Goal: Transaction & Acquisition: Purchase product/service

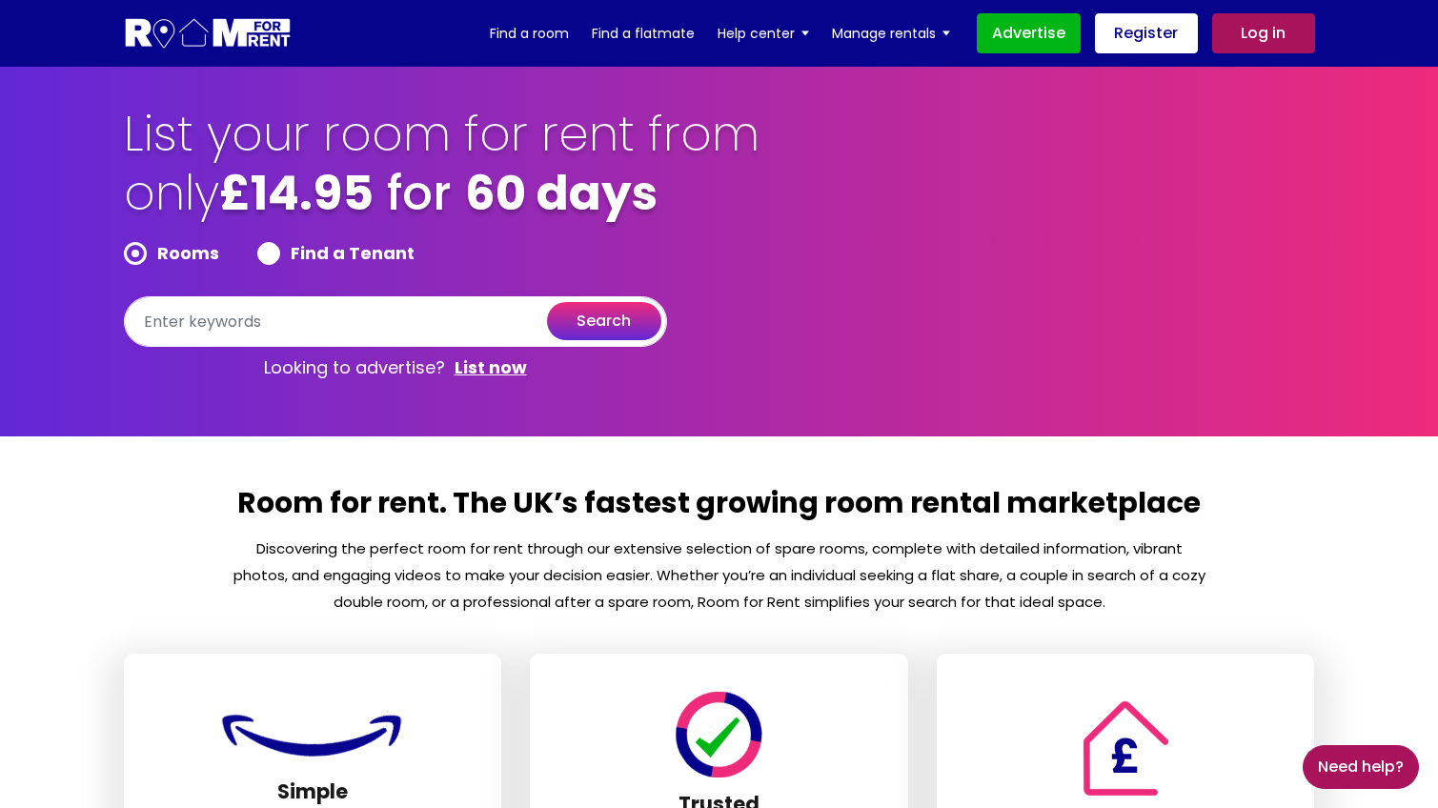
click at [269, 251] on label "Find a Tenant" at bounding box center [335, 253] width 157 height 23
radio input "true"
click at [142, 253] on label "Rooms" at bounding box center [171, 253] width 95 height 23
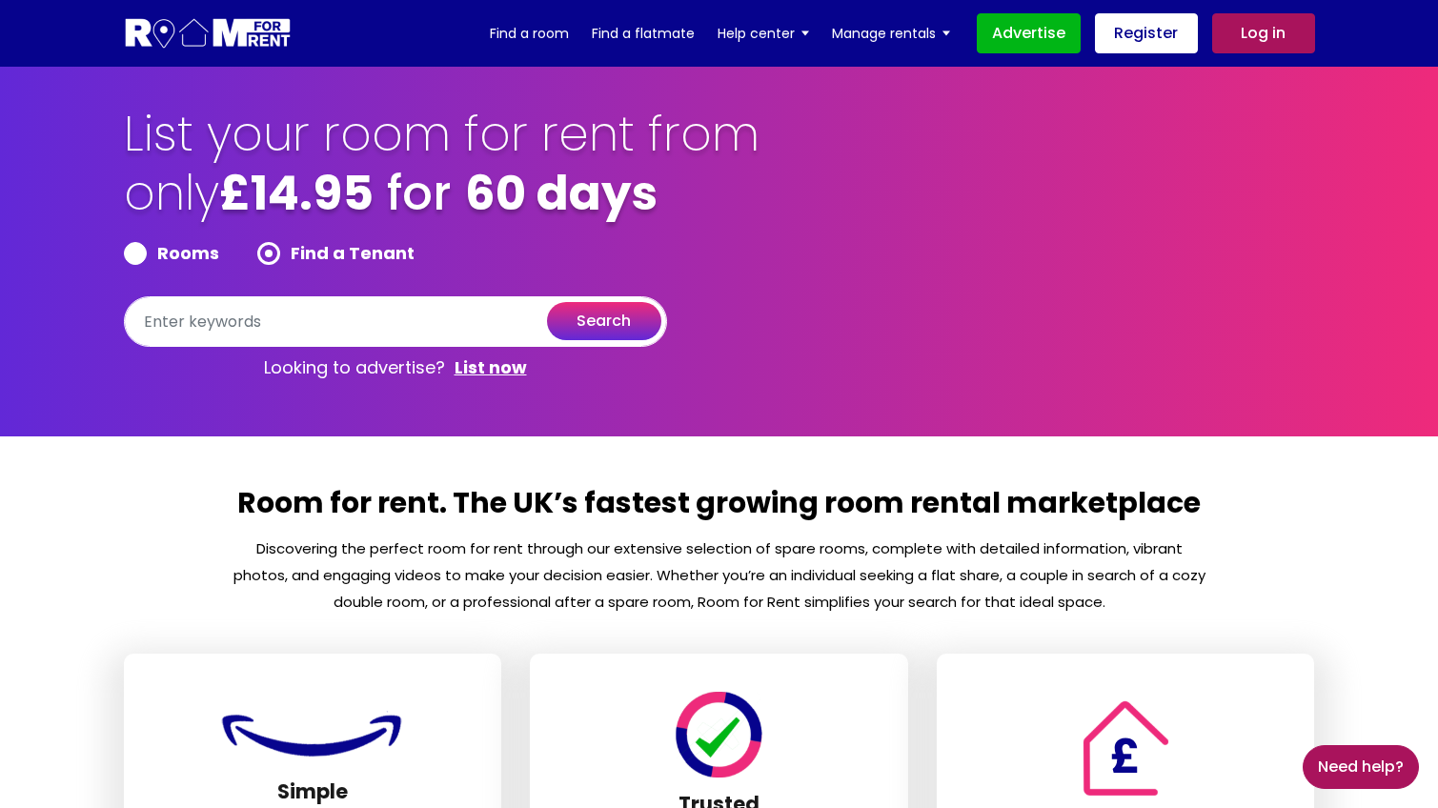
radio input "true"
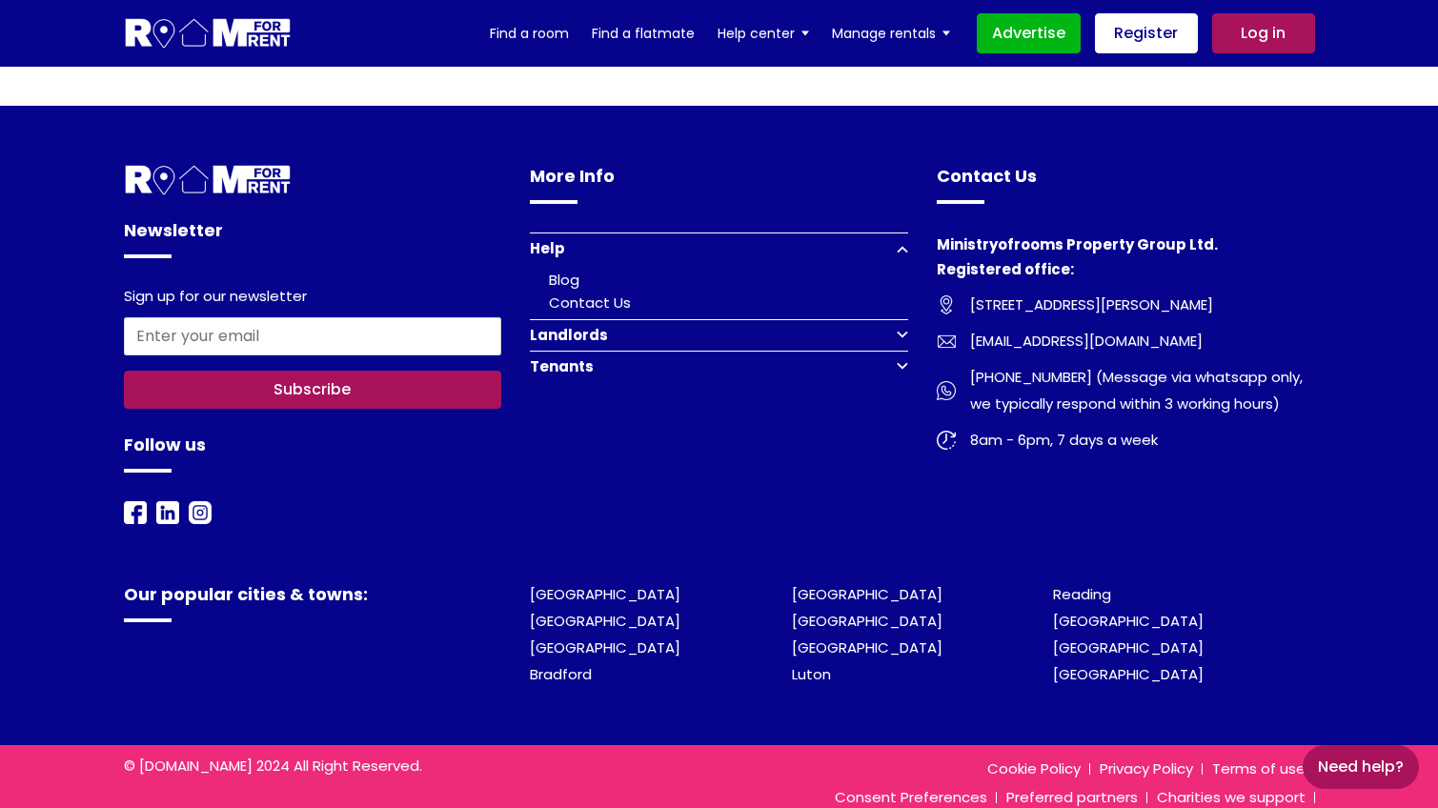
scroll to position [2441, 0]
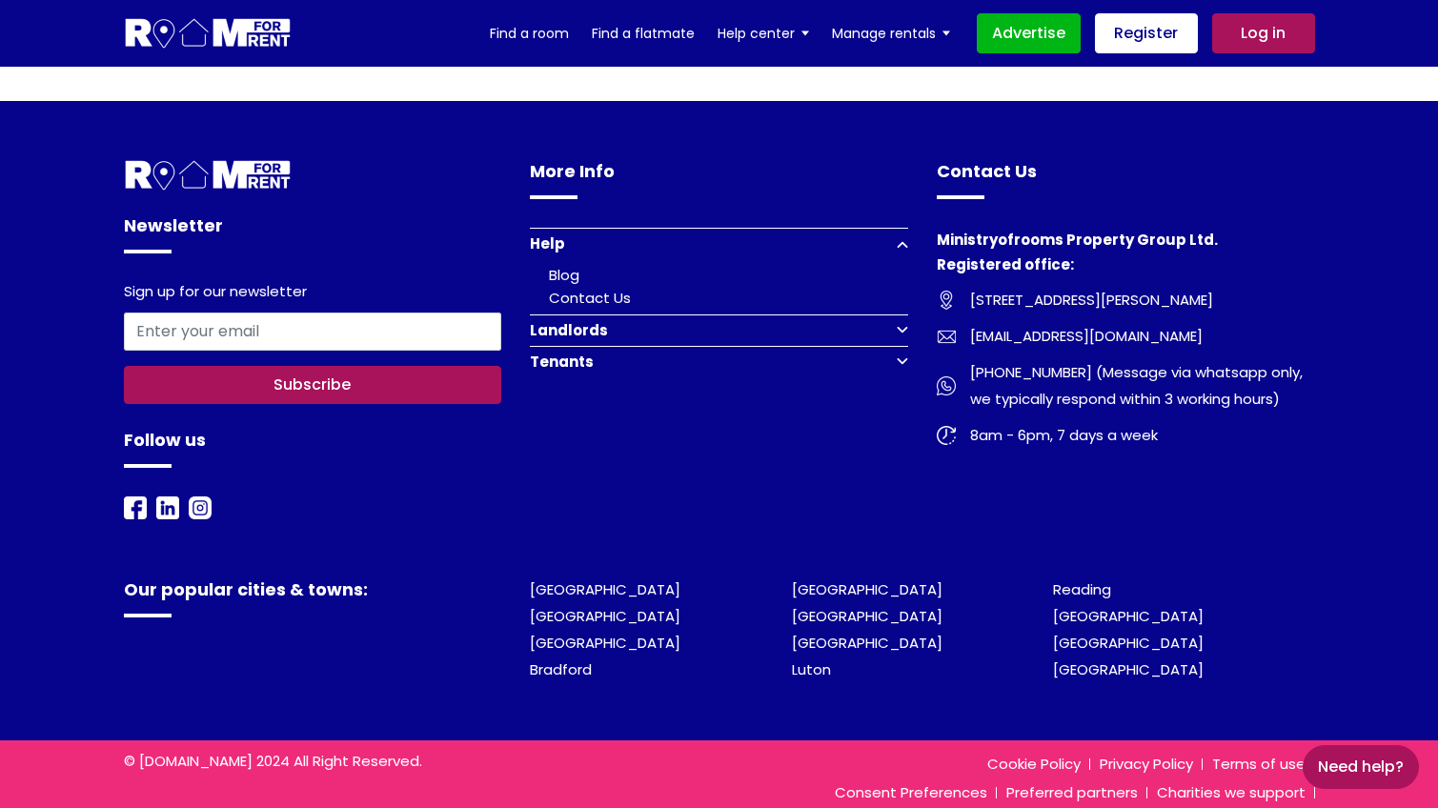
click at [1256, 807] on link "About us" at bounding box center [1278, 821] width 73 height 20
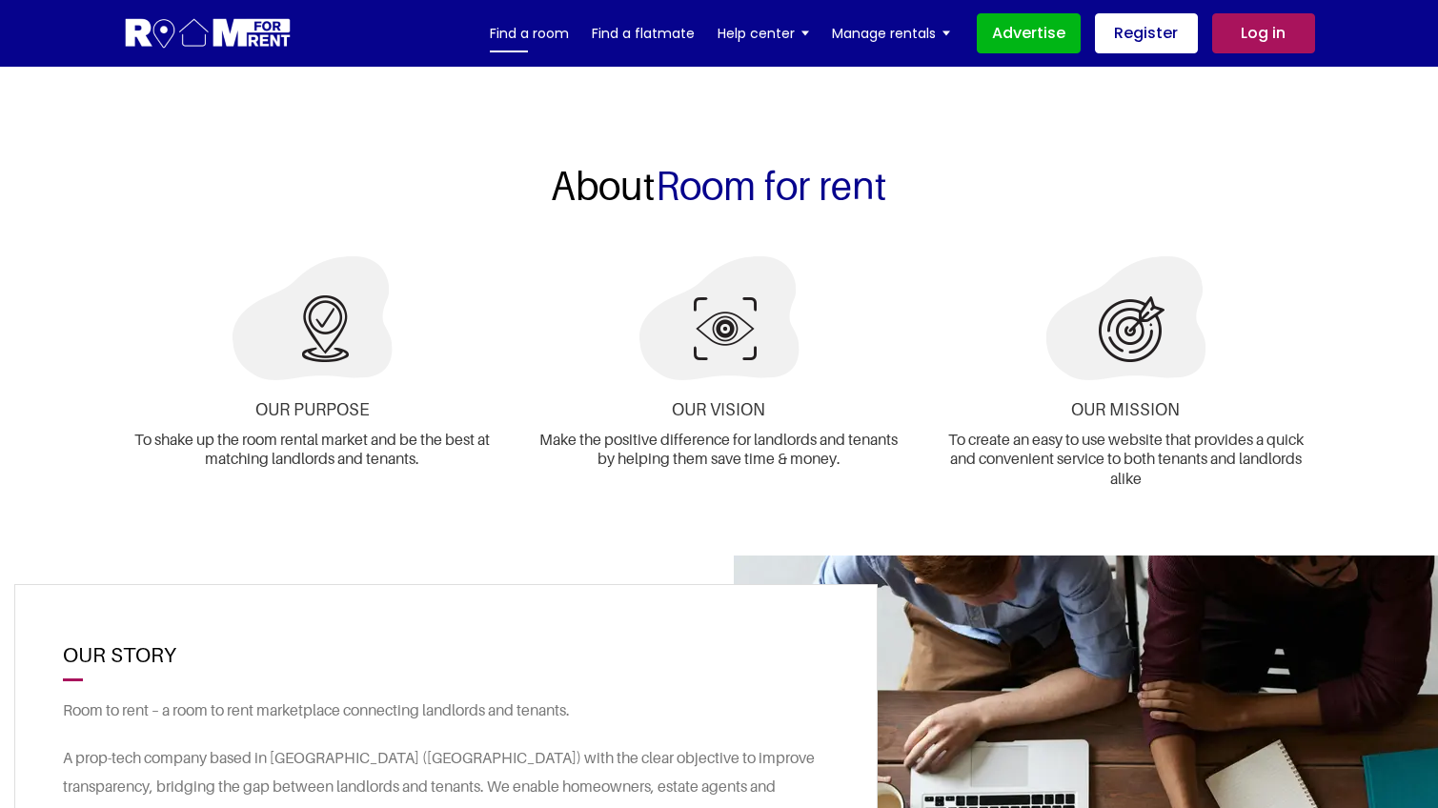
click at [532, 31] on link "Find a room" at bounding box center [529, 33] width 79 height 29
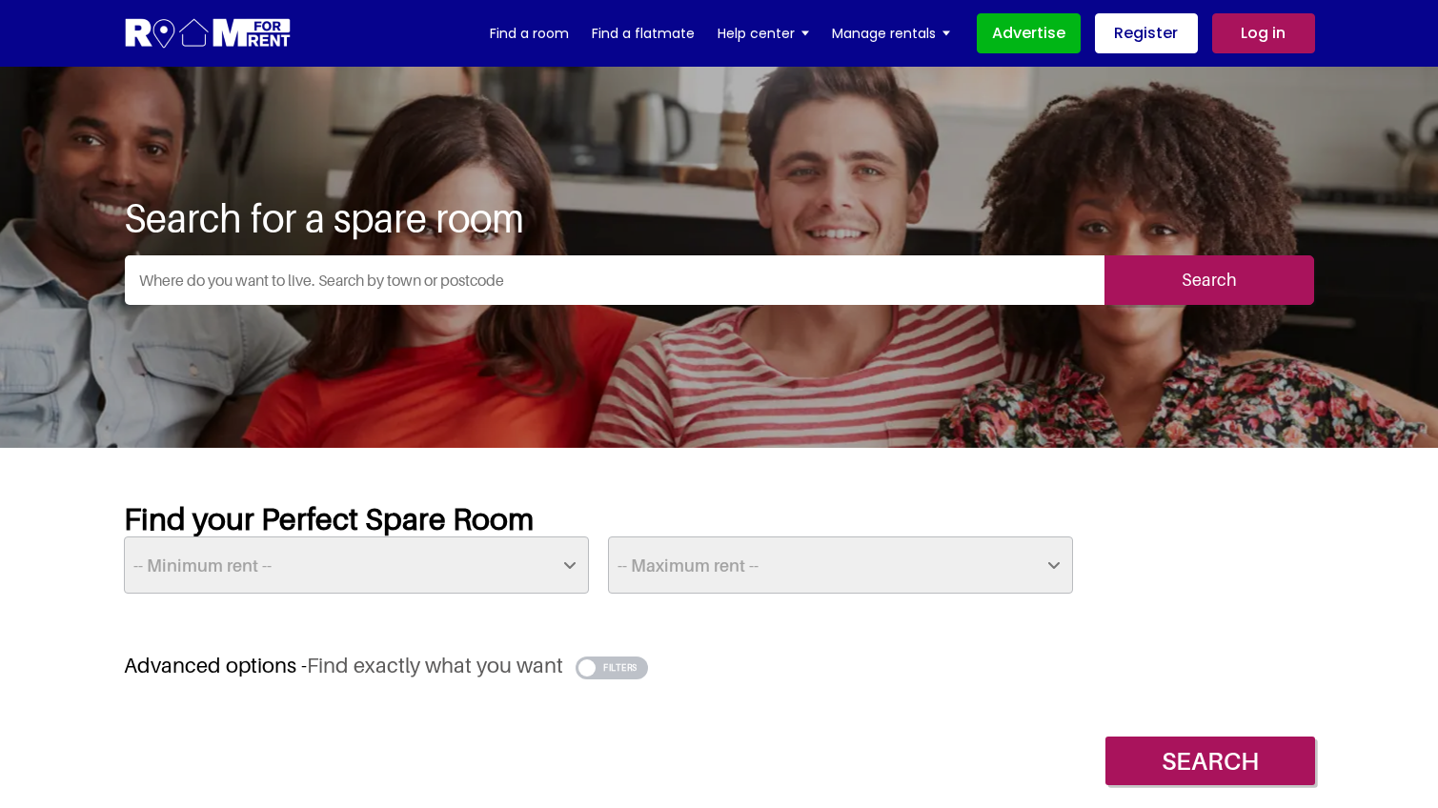
click at [574, 563] on select "-- Minimum rent -- £25 £50 £75 £100 £125 £150 £175 £200 £225 £250 £275 £300 £32…" at bounding box center [356, 565] width 465 height 57
click at [767, 89] on div "Search for a spare room Search" at bounding box center [719, 257] width 1191 height 381
click at [523, 32] on link "Find a room" at bounding box center [529, 33] width 79 height 29
click at [478, 278] on input "text" at bounding box center [615, 280] width 980 height 50
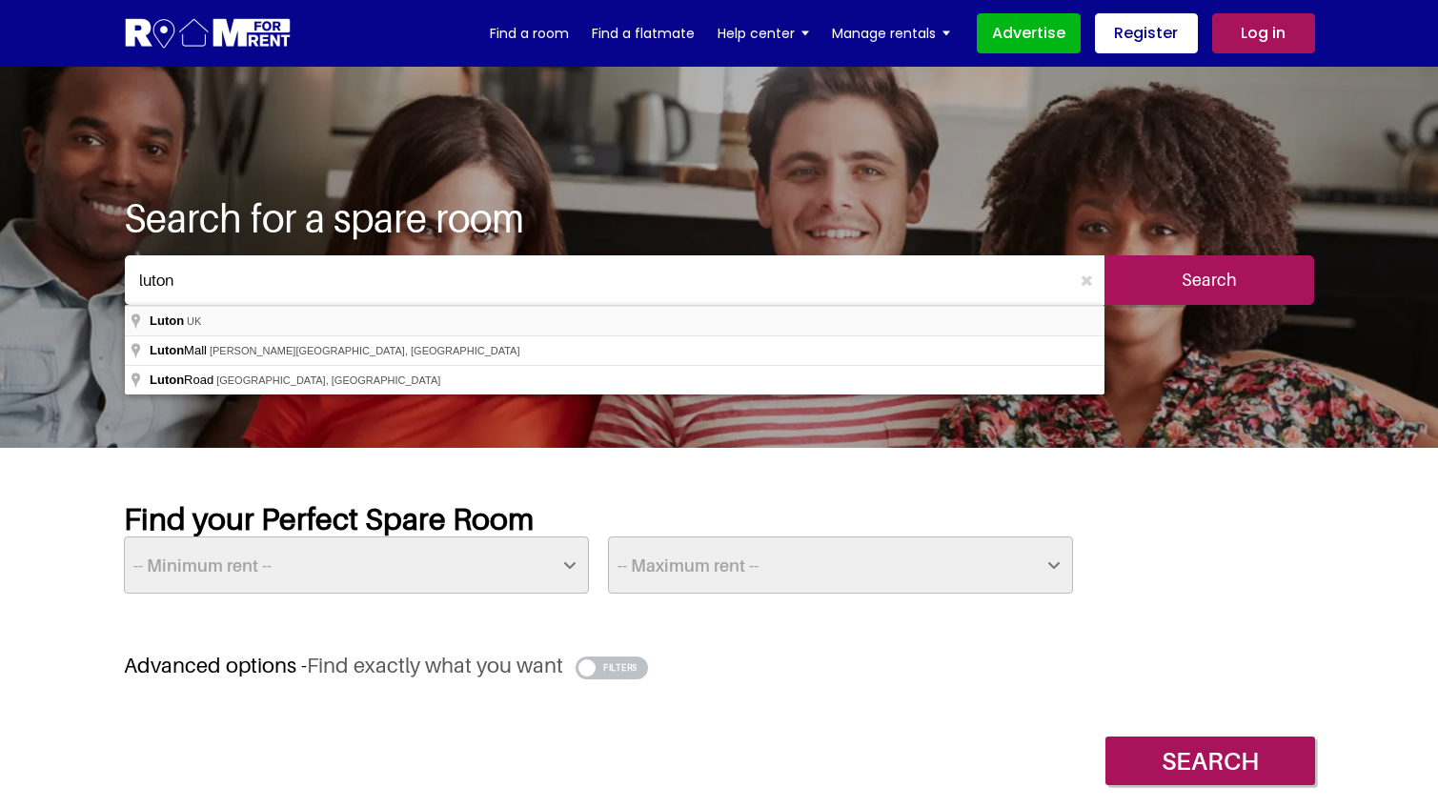
type input "Luton, UK"
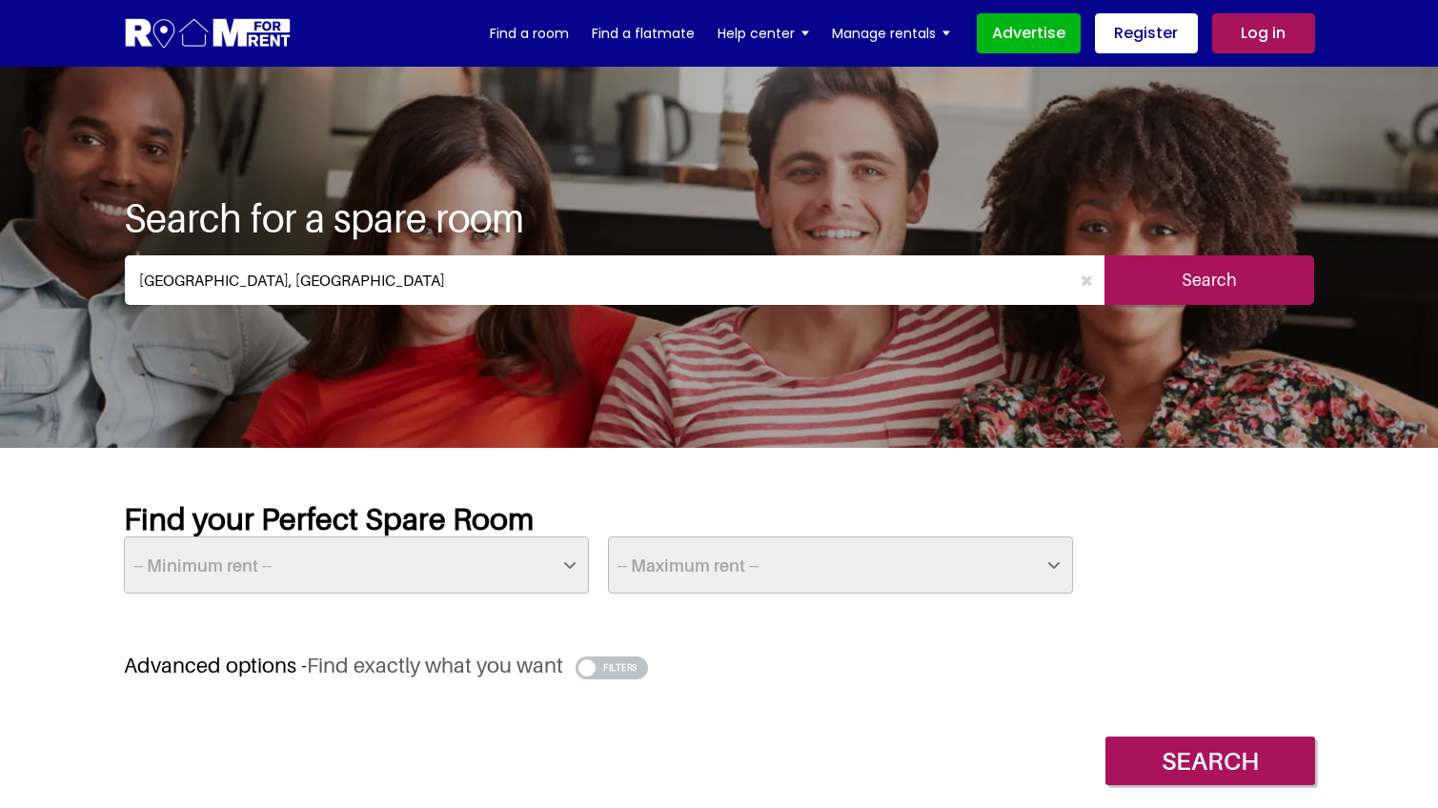
click at [1151, 270] on input "Search" at bounding box center [1210, 280] width 210 height 50
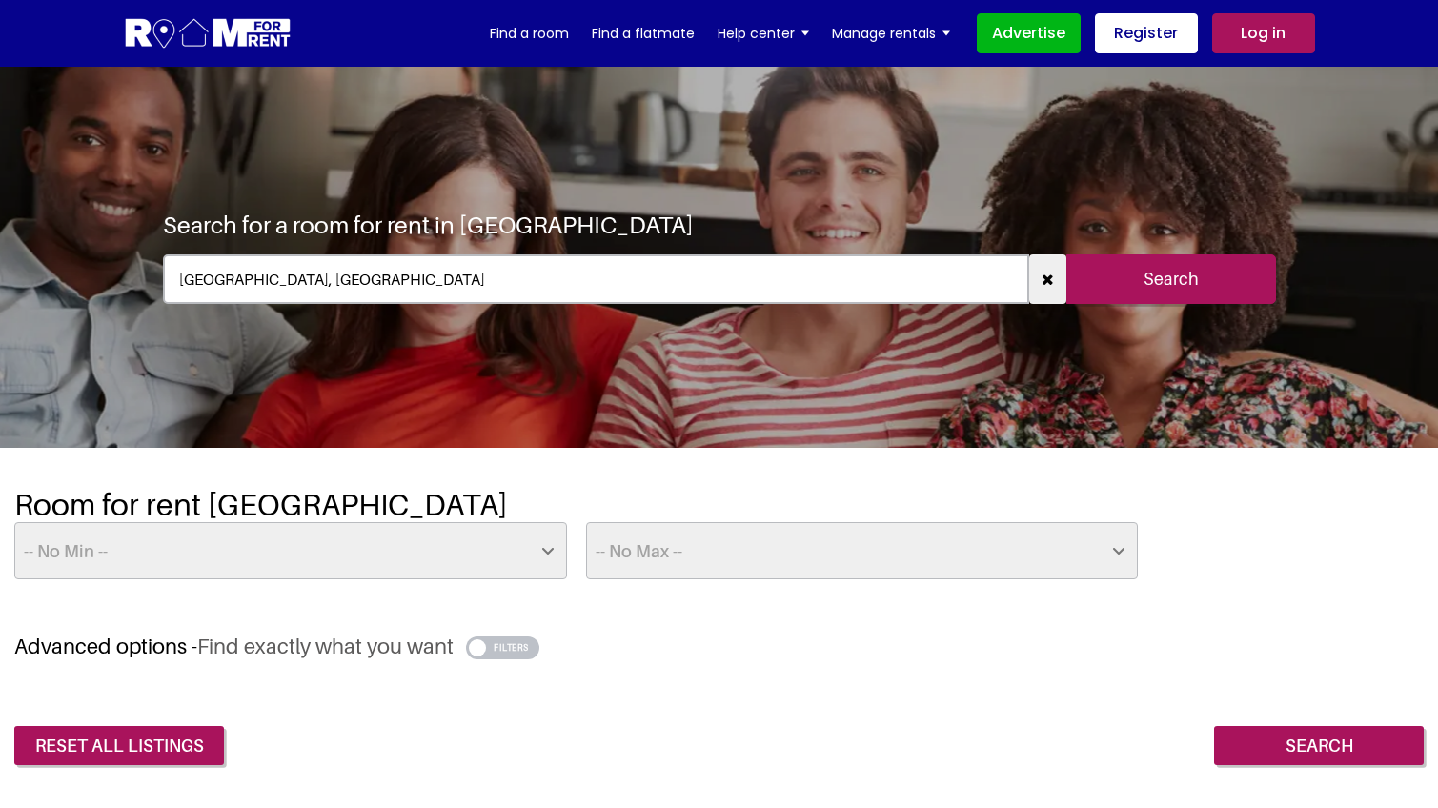
click at [211, 38] on img at bounding box center [208, 33] width 169 height 35
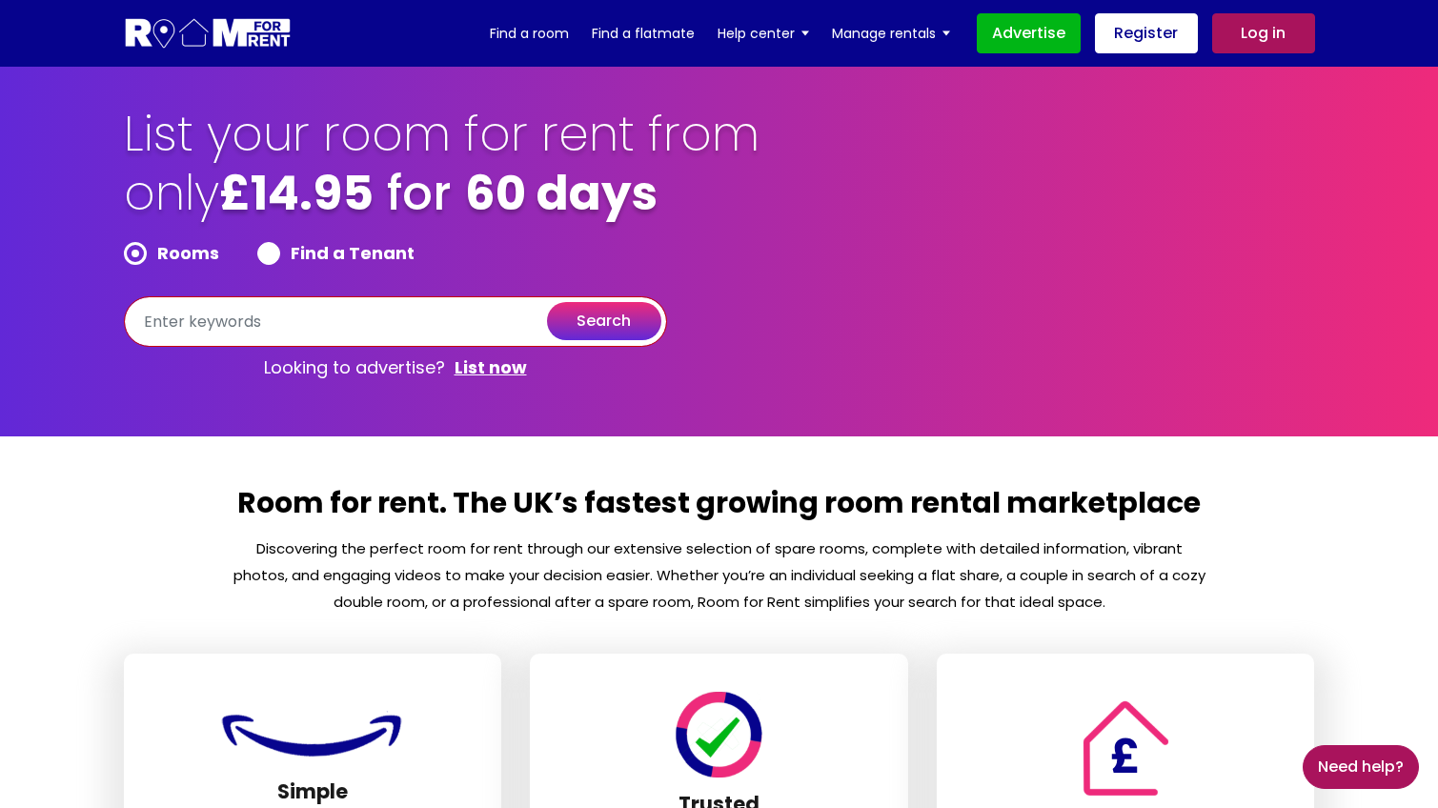
click at [270, 323] on input "text" at bounding box center [395, 321] width 543 height 51
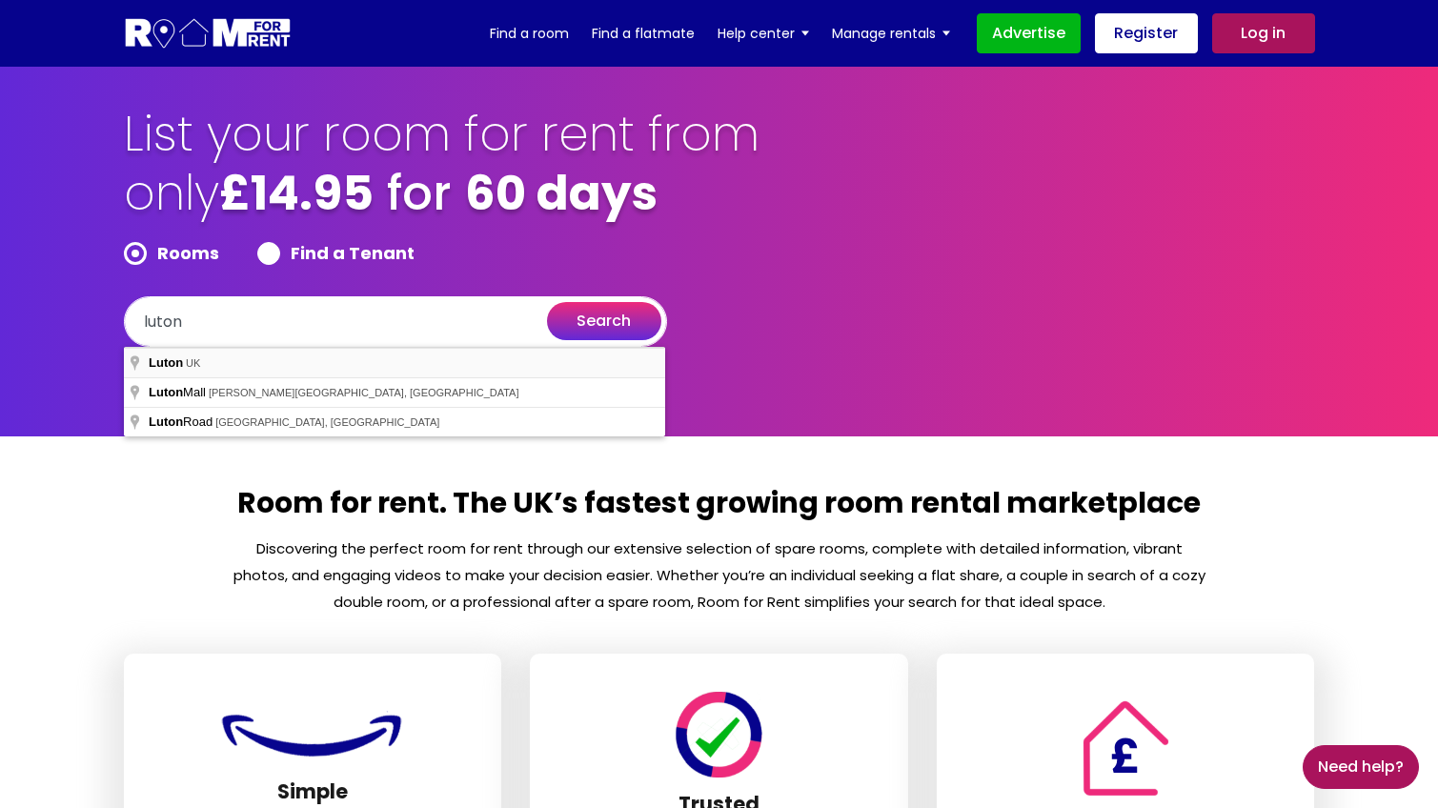
type input "[GEOGRAPHIC_DATA], [GEOGRAPHIC_DATA]"
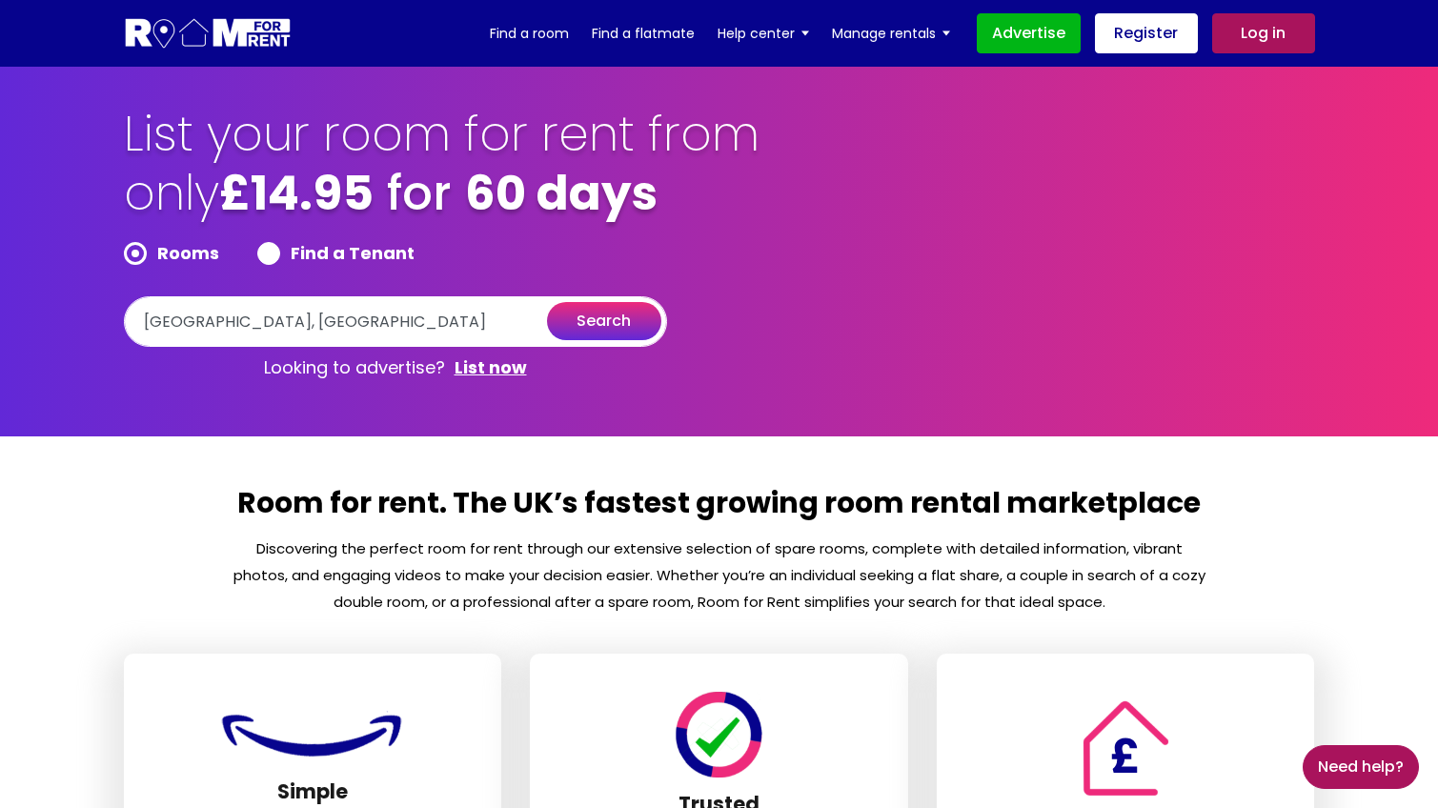
click at [578, 324] on button "search" at bounding box center [604, 321] width 114 height 38
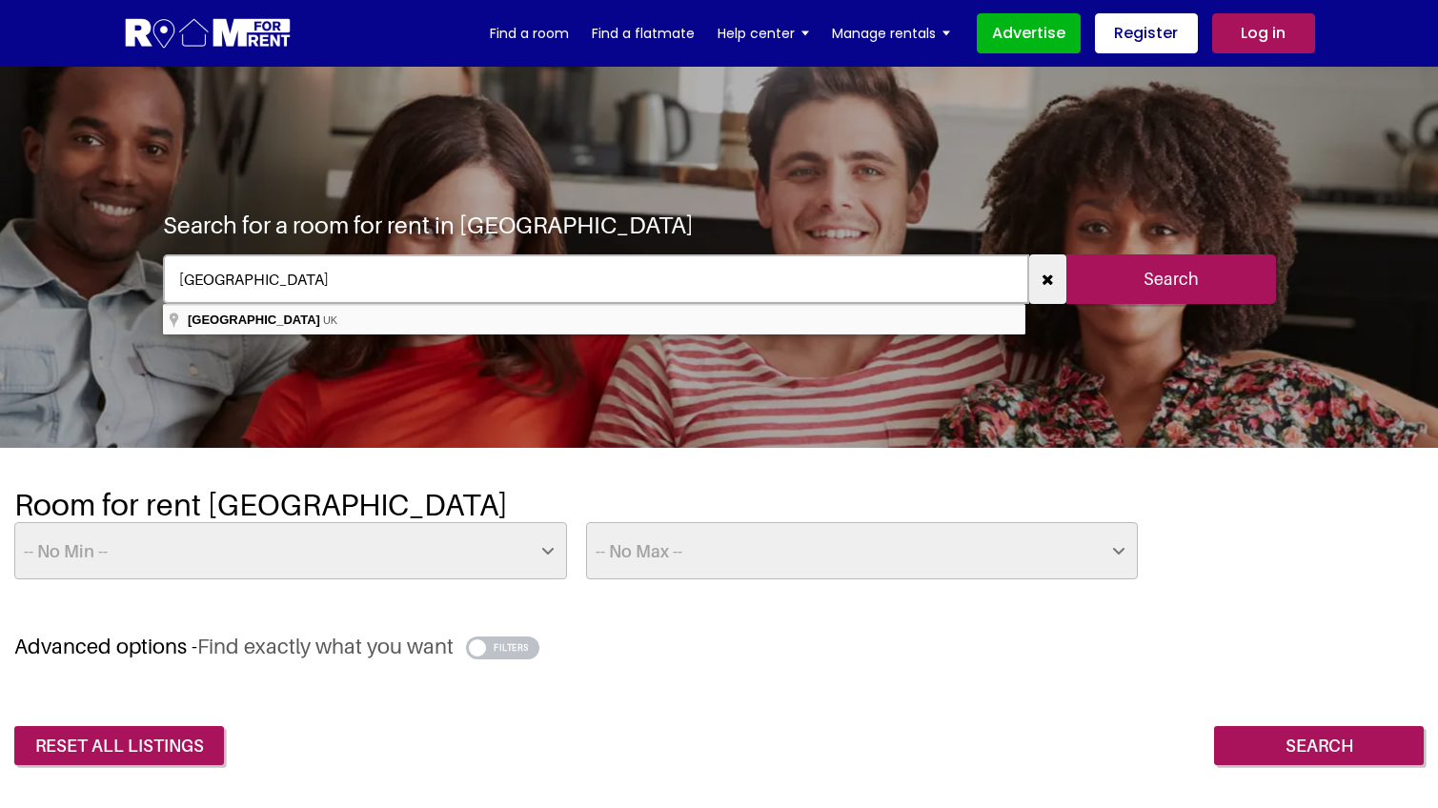
type input "[GEOGRAPHIC_DATA], [GEOGRAPHIC_DATA]"
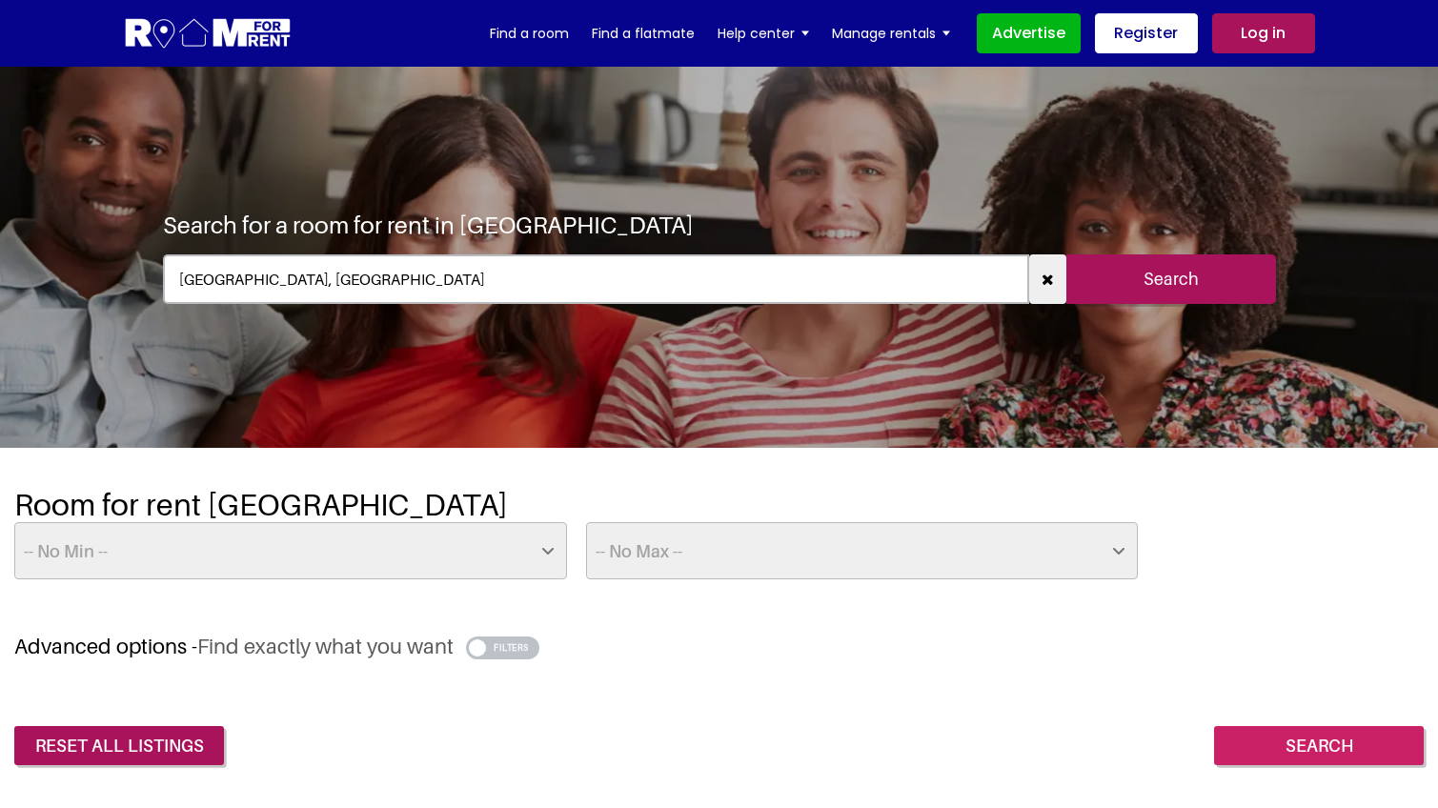
click at [1303, 741] on input "Search" at bounding box center [1319, 746] width 210 height 40
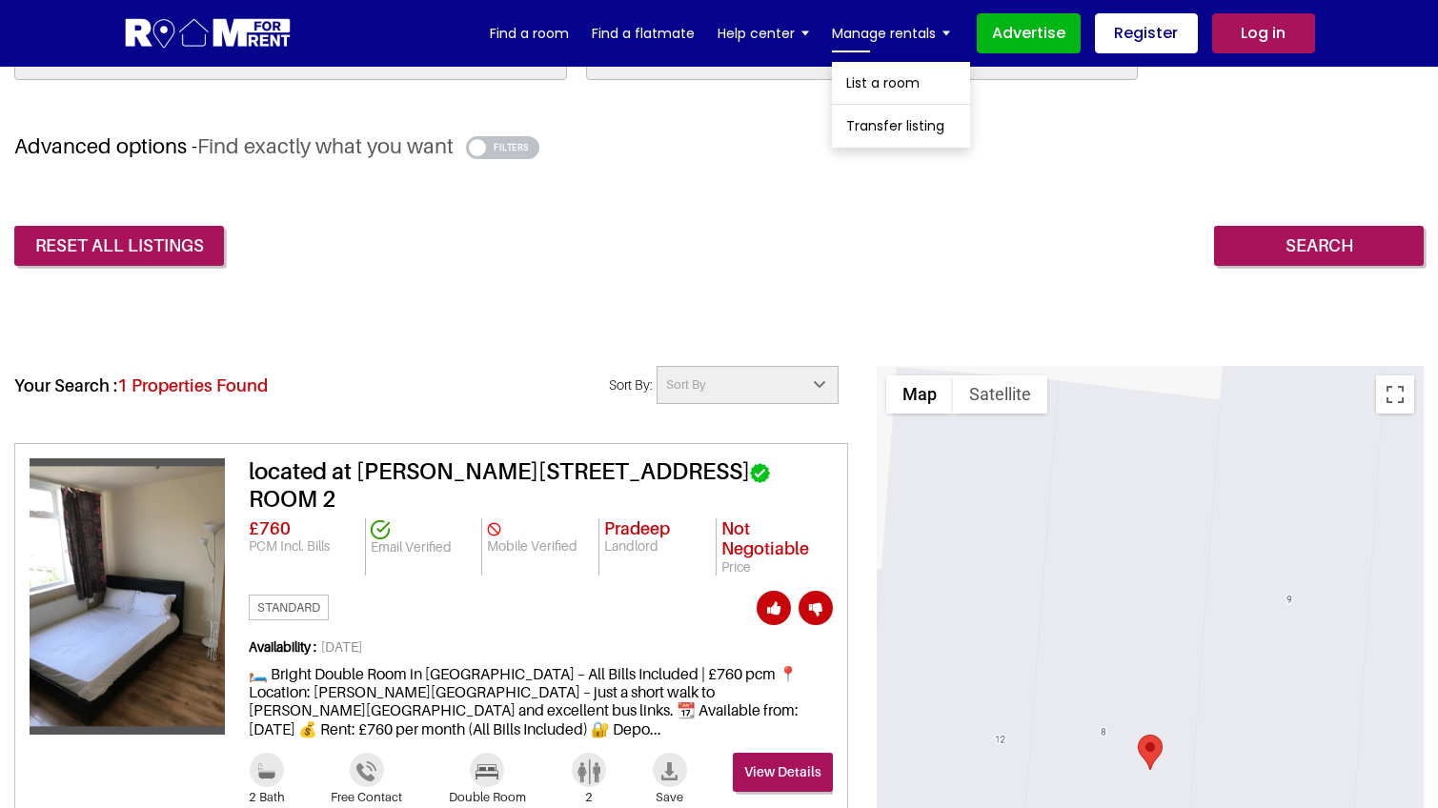
scroll to position [565, 0]
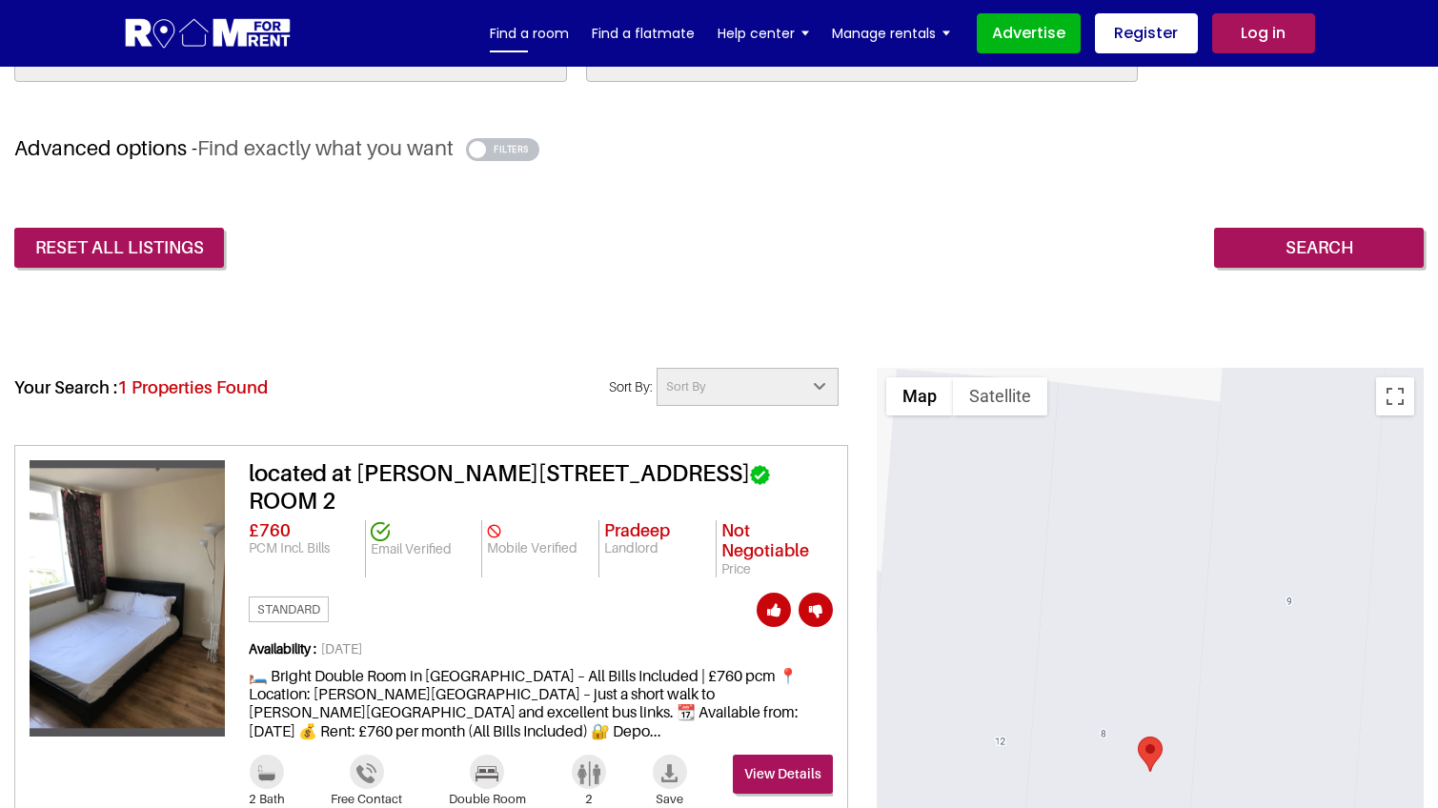
click at [531, 29] on link "Find a room" at bounding box center [529, 33] width 79 height 29
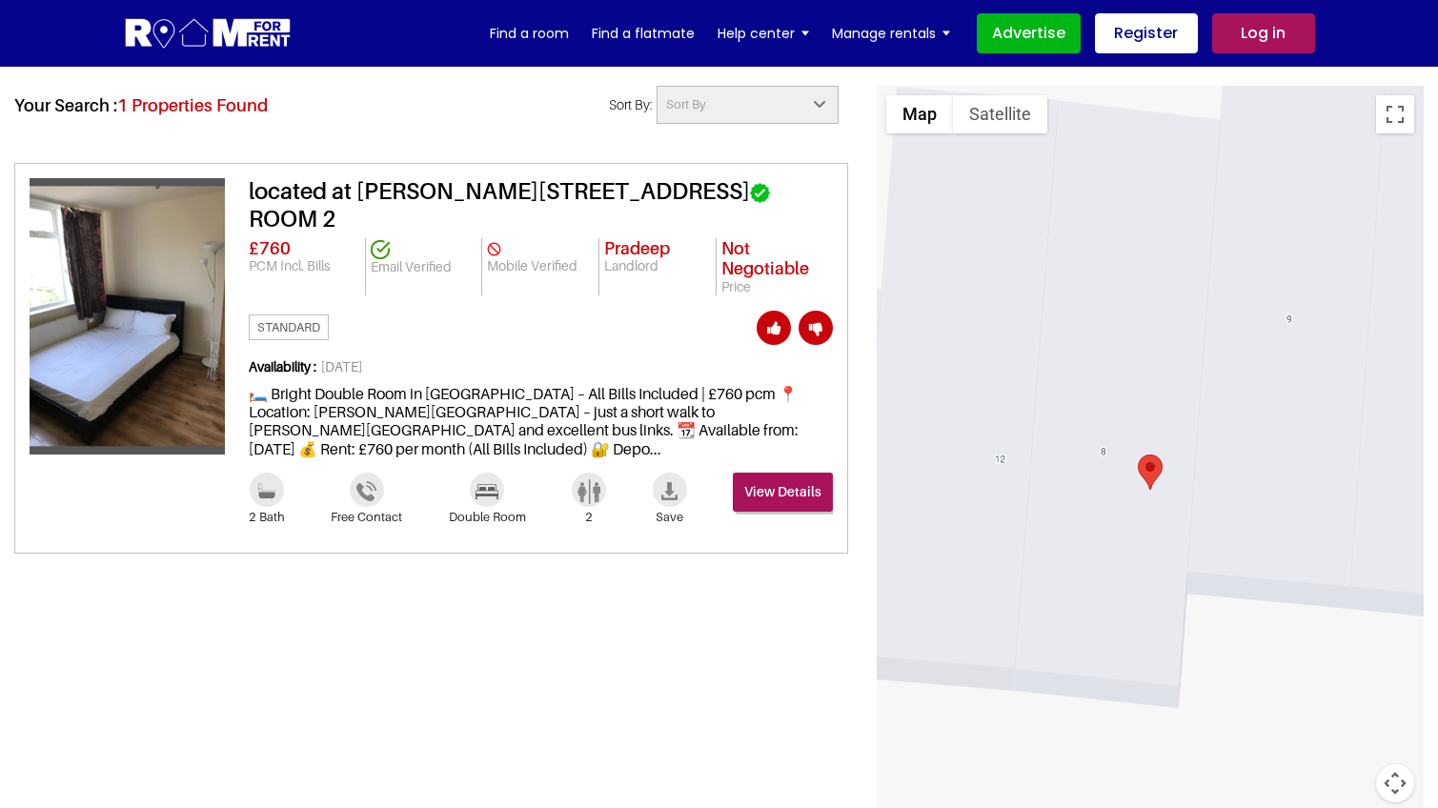
scroll to position [849, 0]
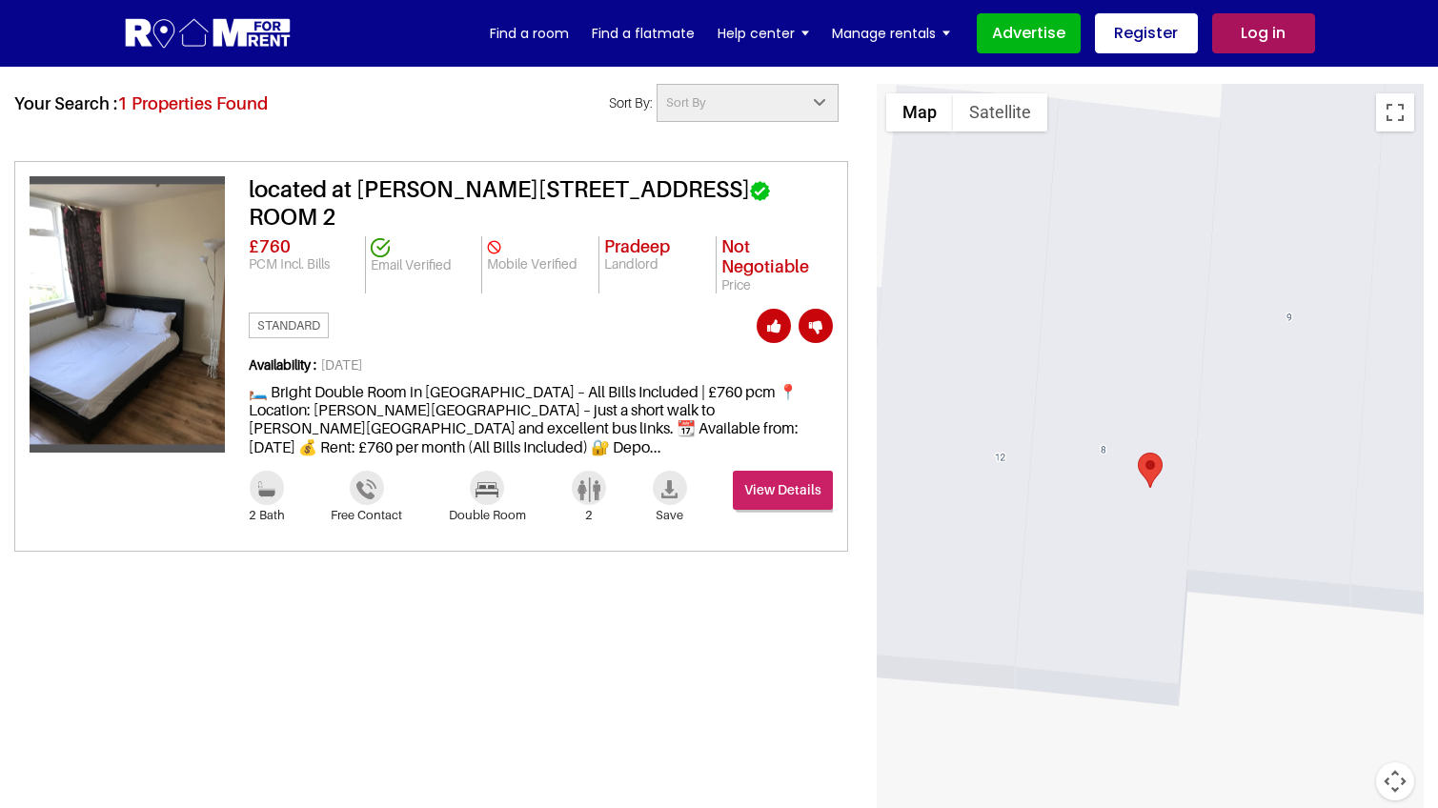
click at [783, 471] on link "View Details" at bounding box center [783, 490] width 100 height 39
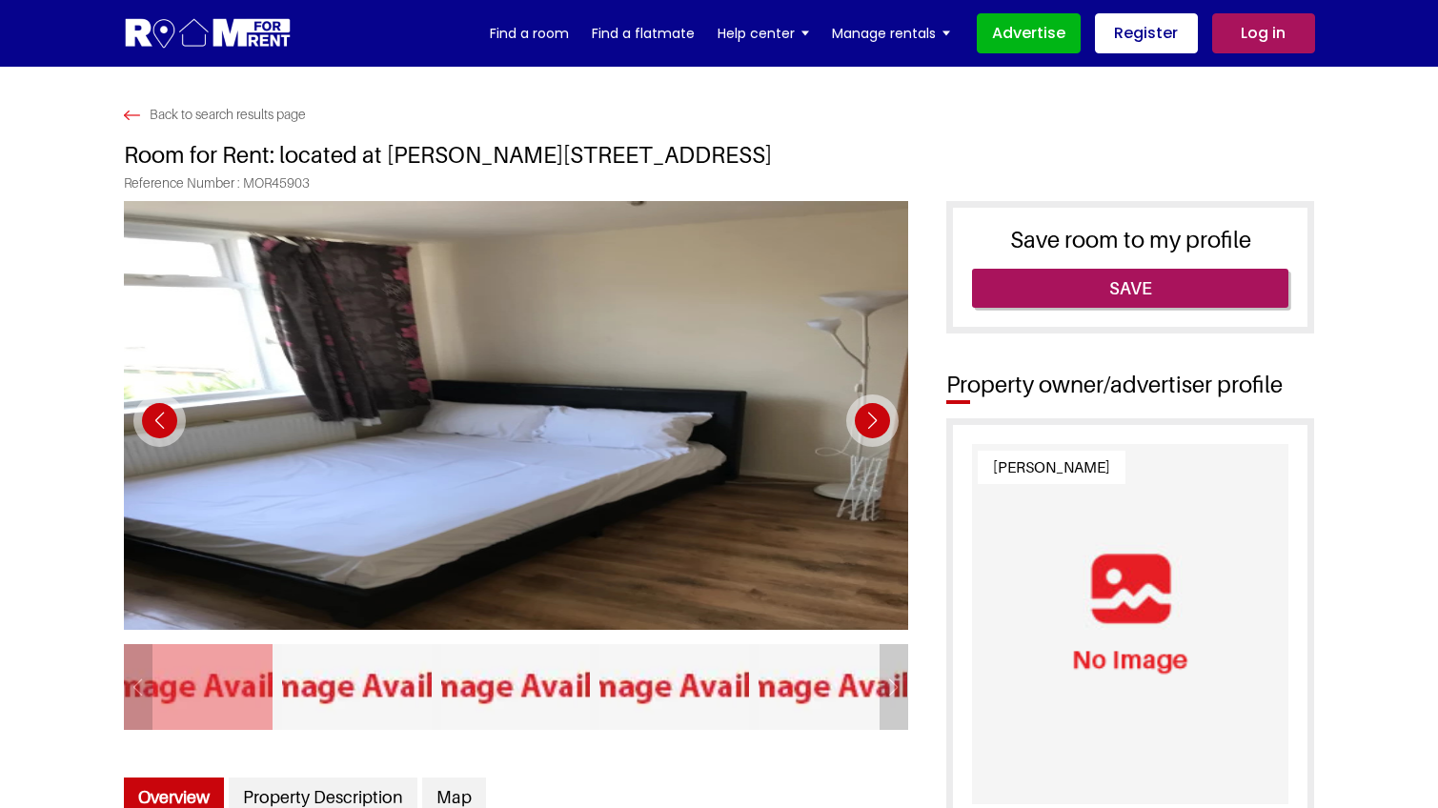
click at [869, 415] on div "Next slide" at bounding box center [872, 421] width 52 height 52
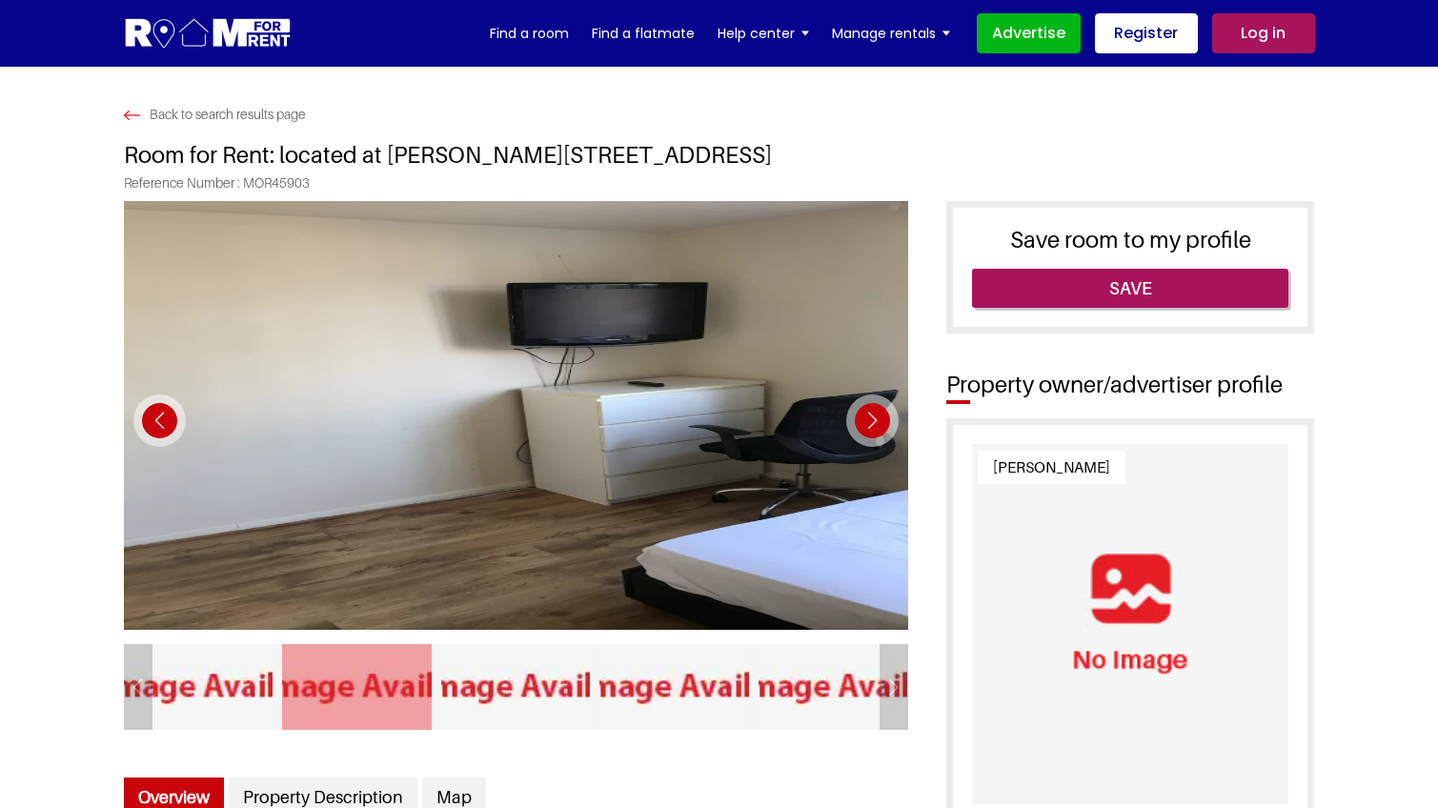
click at [874, 417] on div "Next slide" at bounding box center [872, 421] width 52 height 52
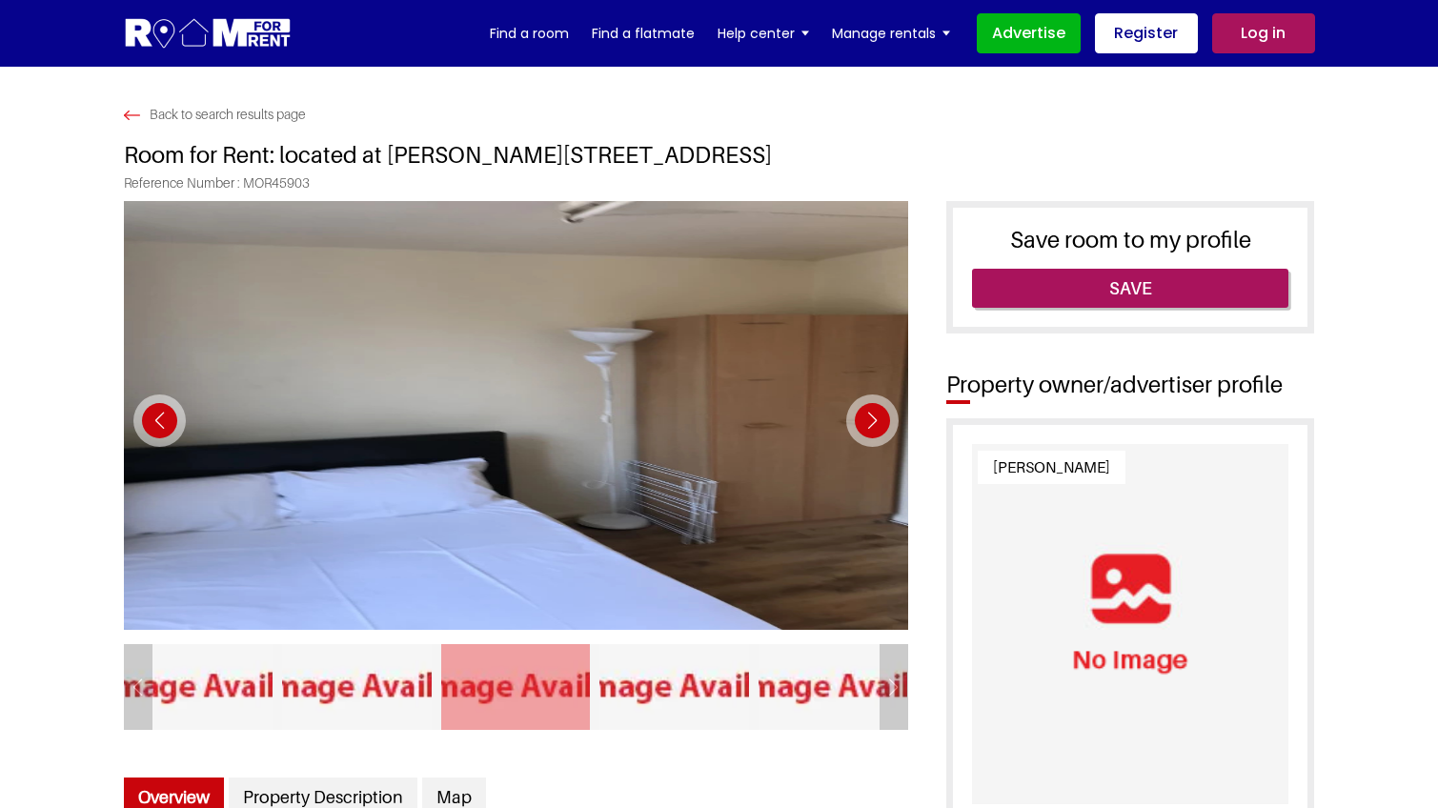
click at [874, 418] on div "Next slide" at bounding box center [872, 421] width 52 height 52
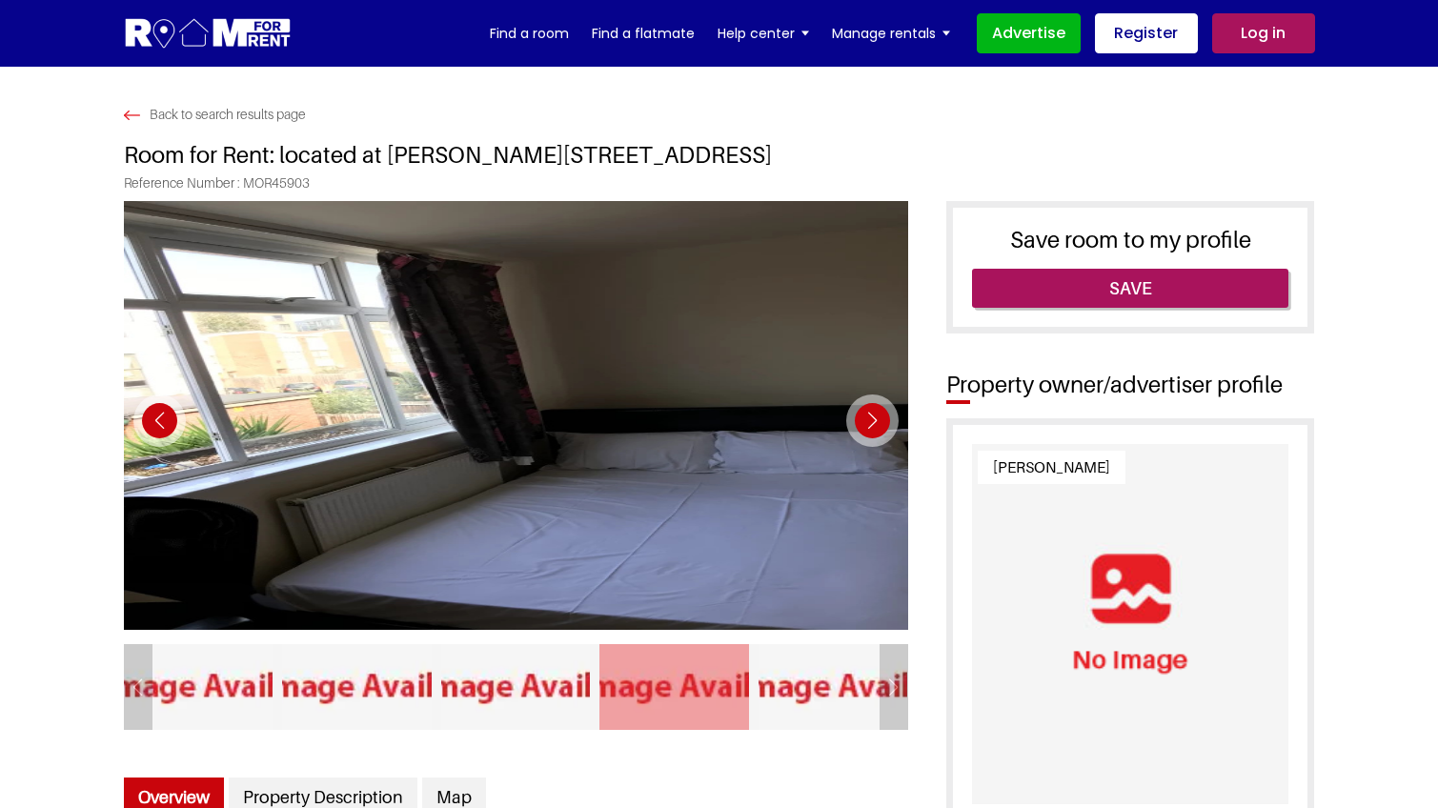
click at [874, 418] on div "Next slide" at bounding box center [872, 421] width 52 height 52
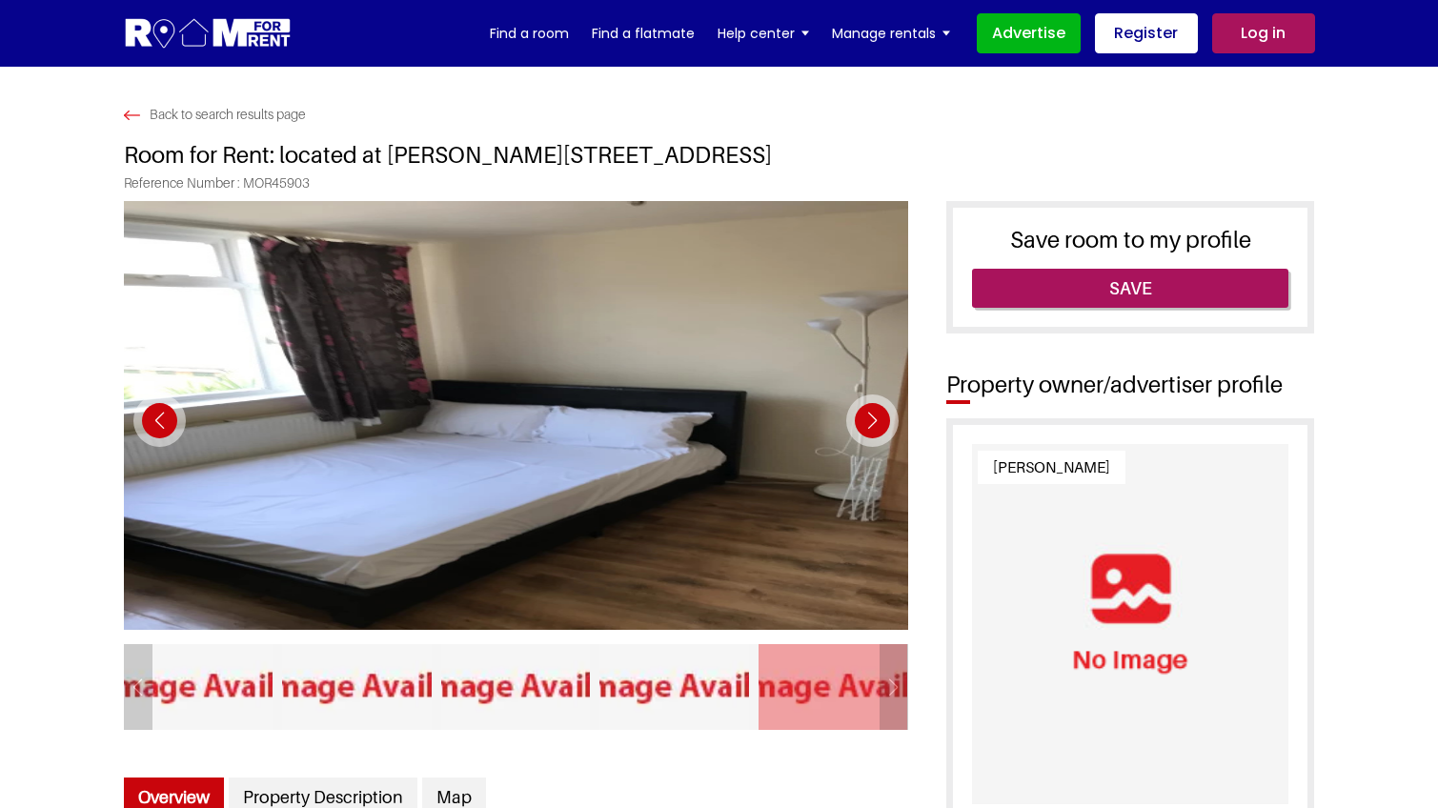
click at [874, 418] on div "Next slide" at bounding box center [872, 421] width 52 height 52
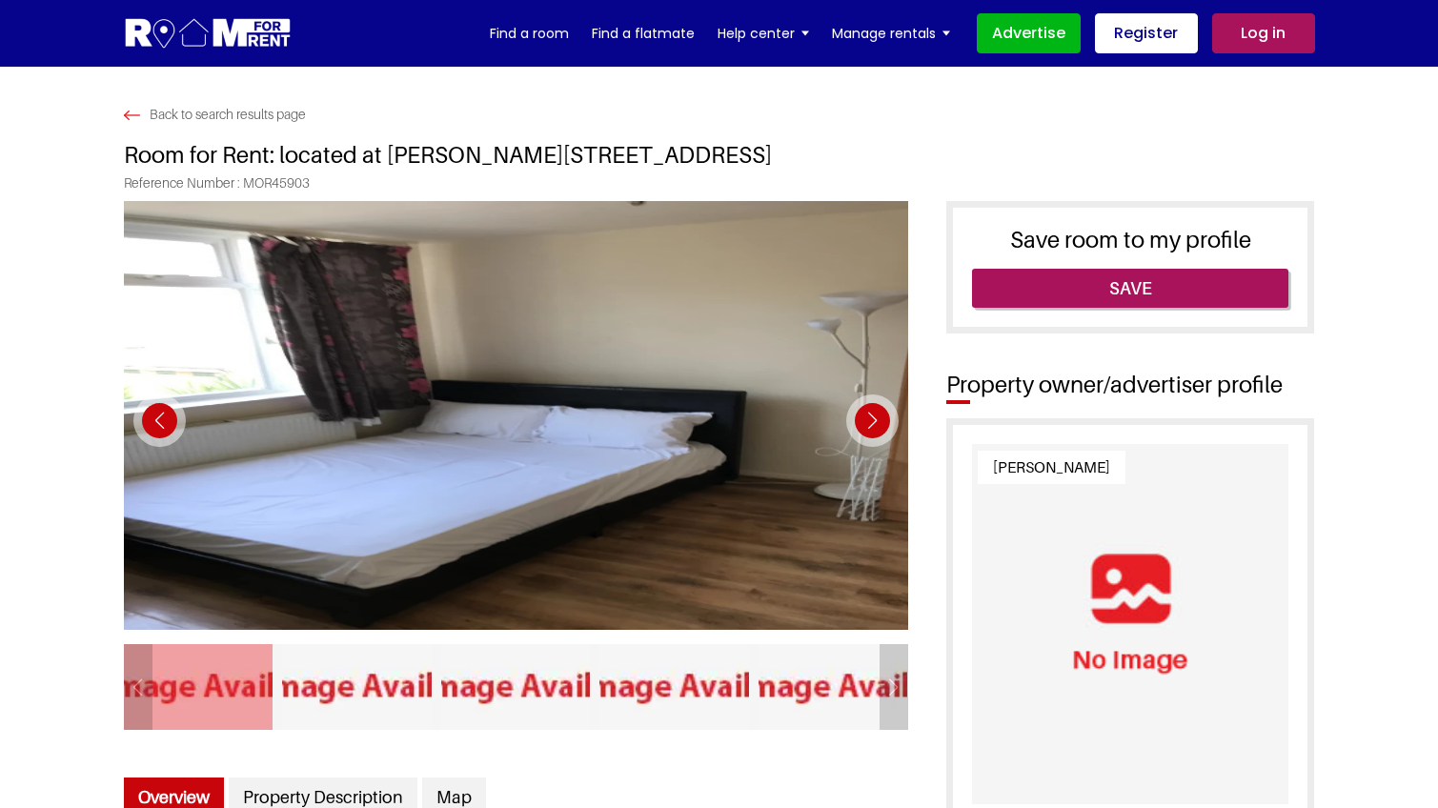
click at [874, 418] on div "Next slide" at bounding box center [872, 421] width 52 height 52
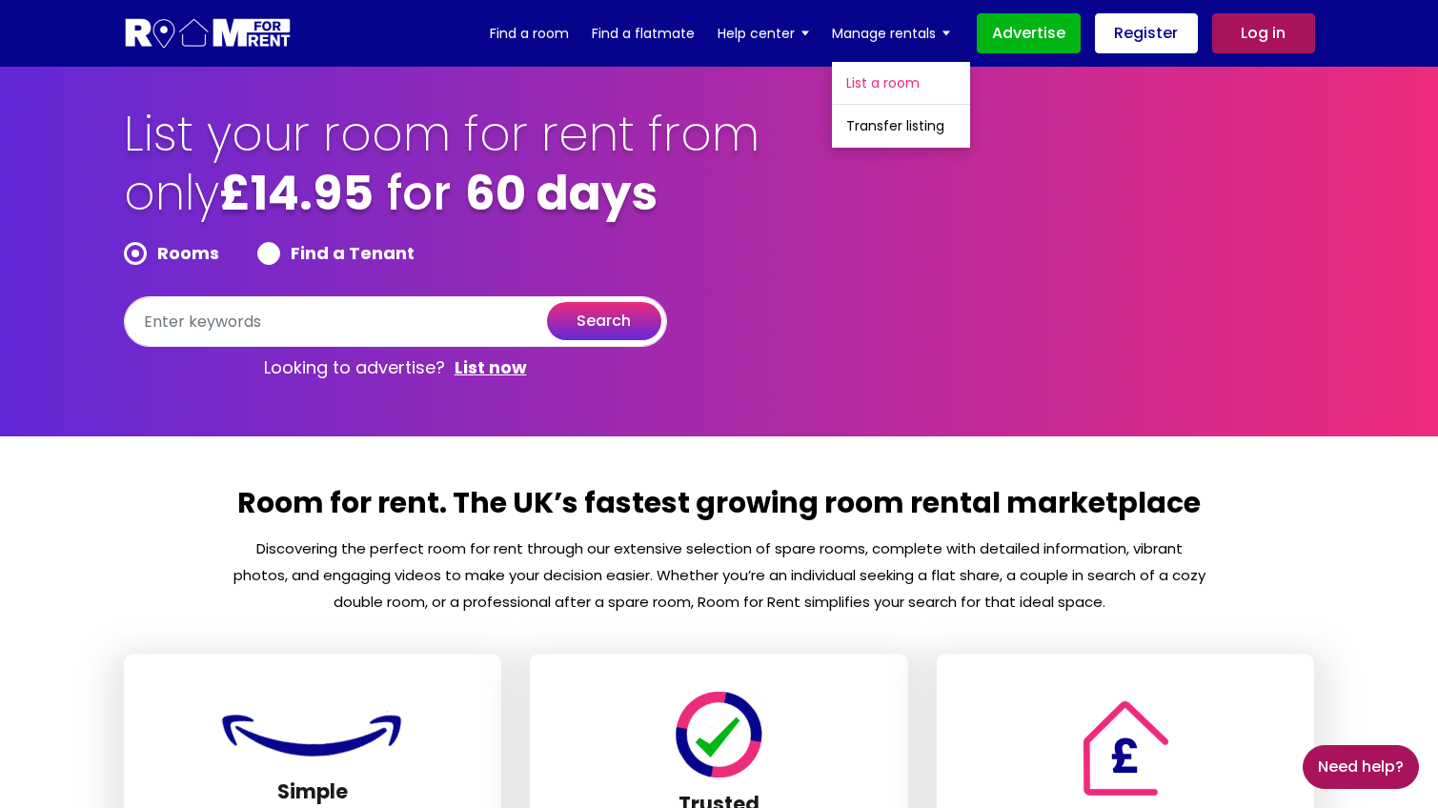
click at [882, 92] on link "List a room" at bounding box center [901, 83] width 138 height 42
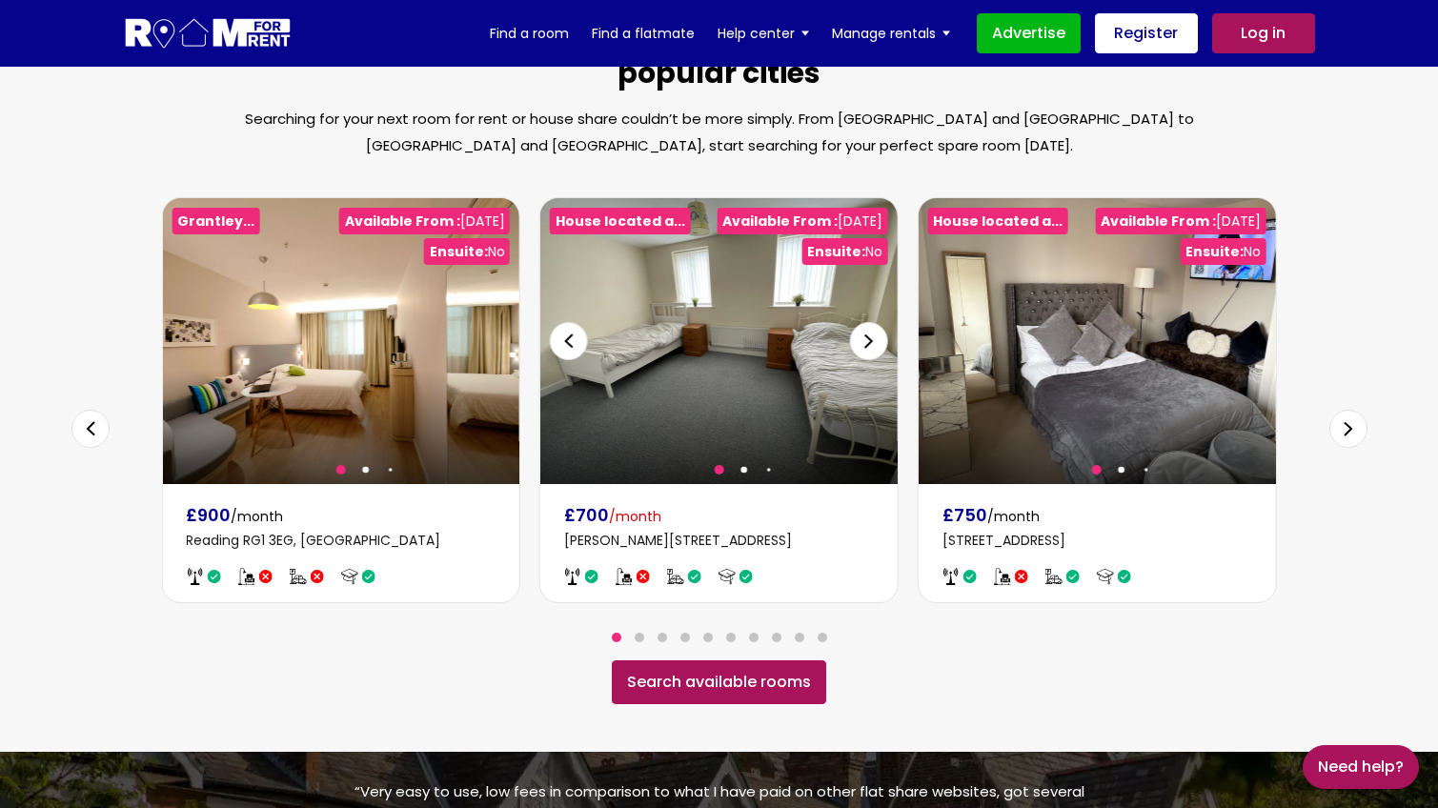
scroll to position [1113, 0]
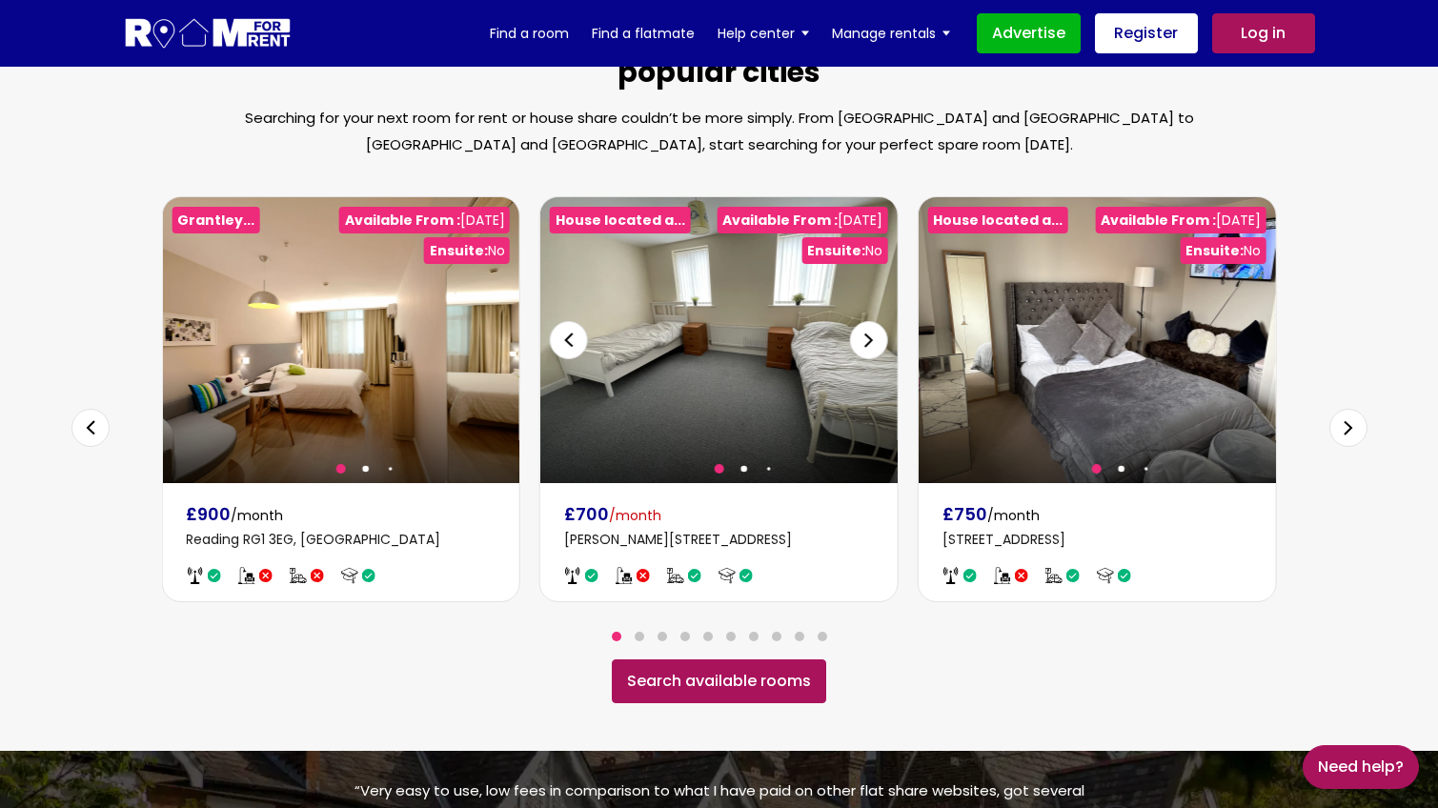
click at [745, 424] on div at bounding box center [718, 340] width 357 height 286
click at [858, 321] on div "Next slide" at bounding box center [869, 340] width 38 height 38
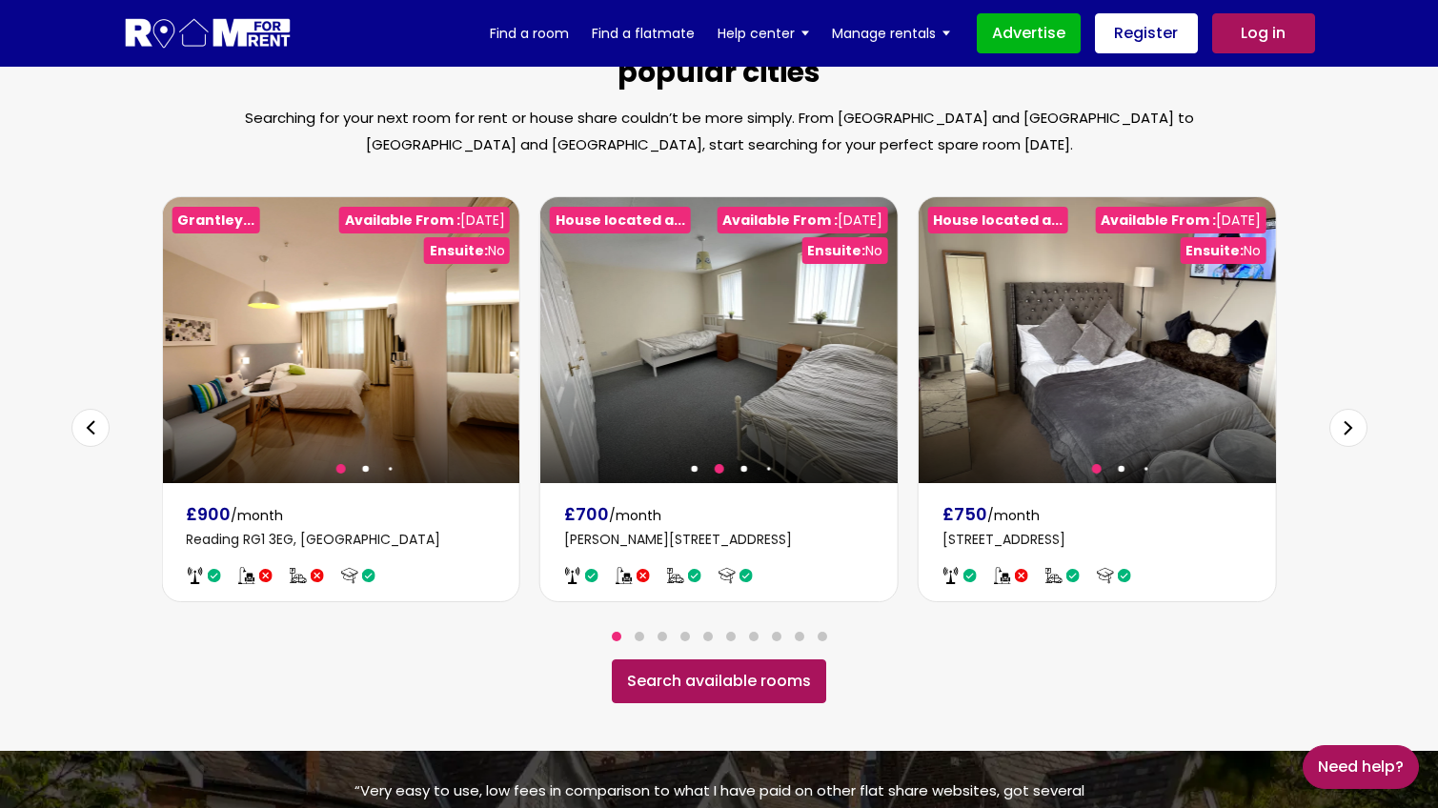
click at [1348, 409] on div "Next slide" at bounding box center [1349, 428] width 38 height 38
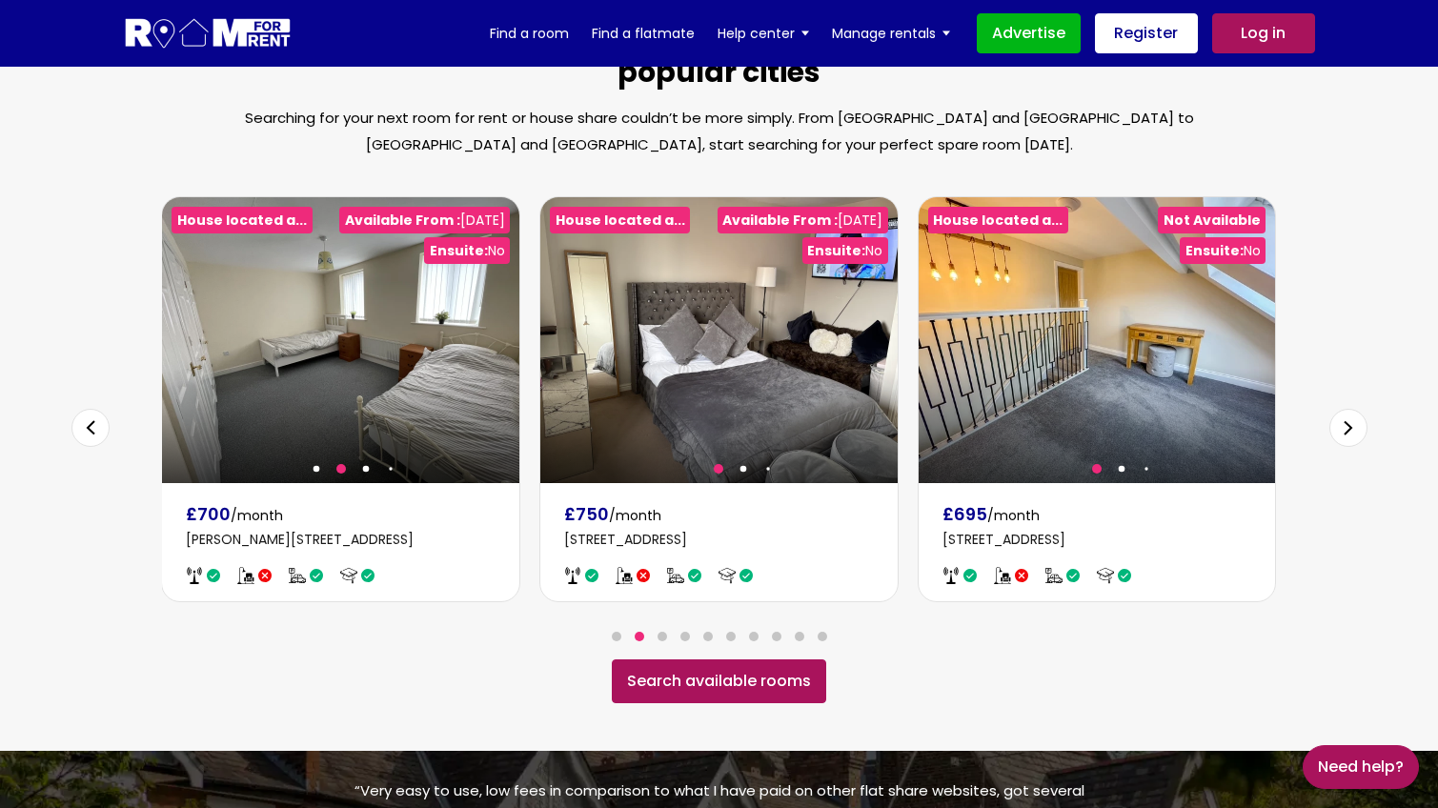
click at [1348, 409] on div "Next slide" at bounding box center [1349, 428] width 38 height 38
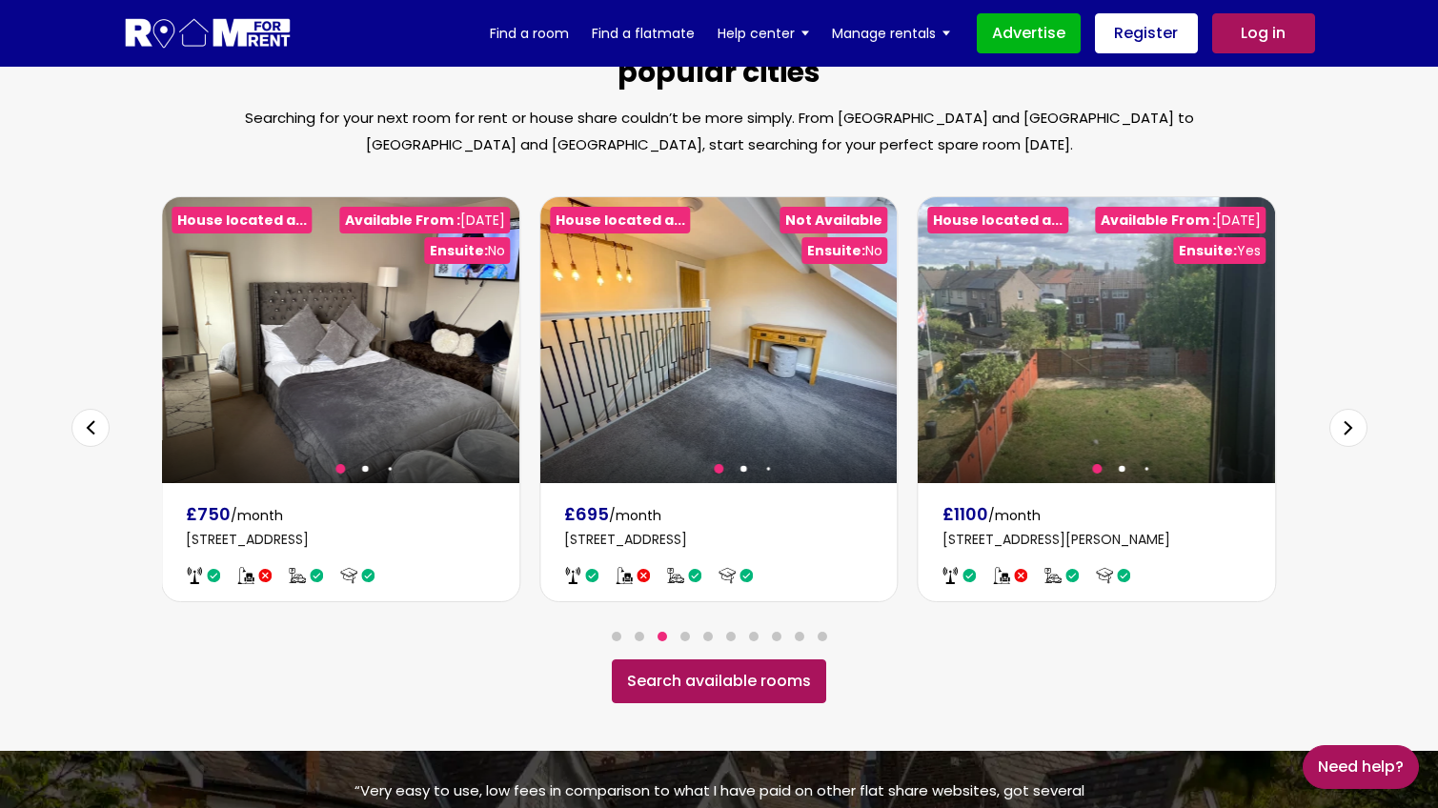
click at [1348, 409] on div "Next slide" at bounding box center [1349, 428] width 38 height 38
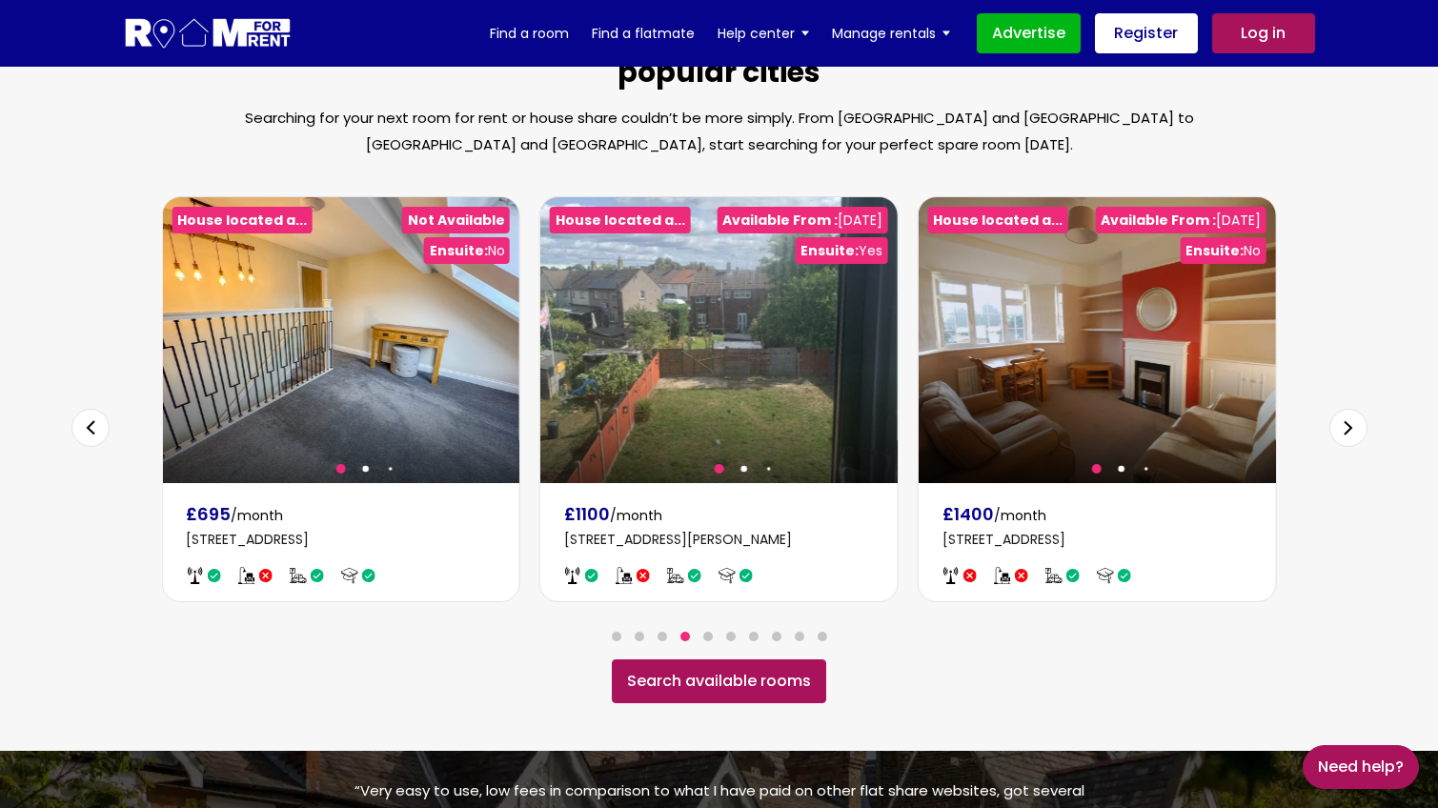
click at [1348, 409] on div "Next slide" at bounding box center [1349, 428] width 38 height 38
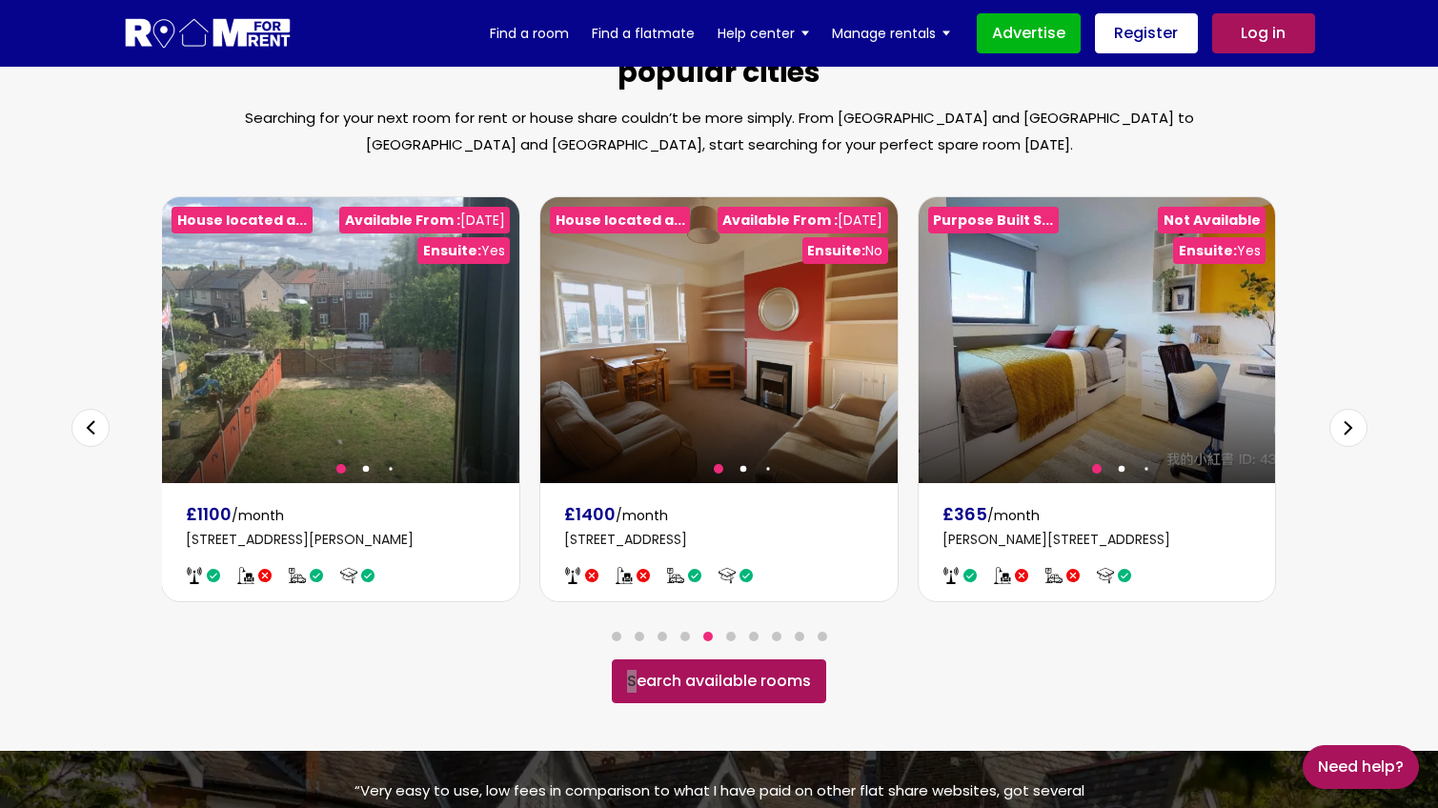
click at [1348, 409] on div "Next slide" at bounding box center [1349, 428] width 38 height 38
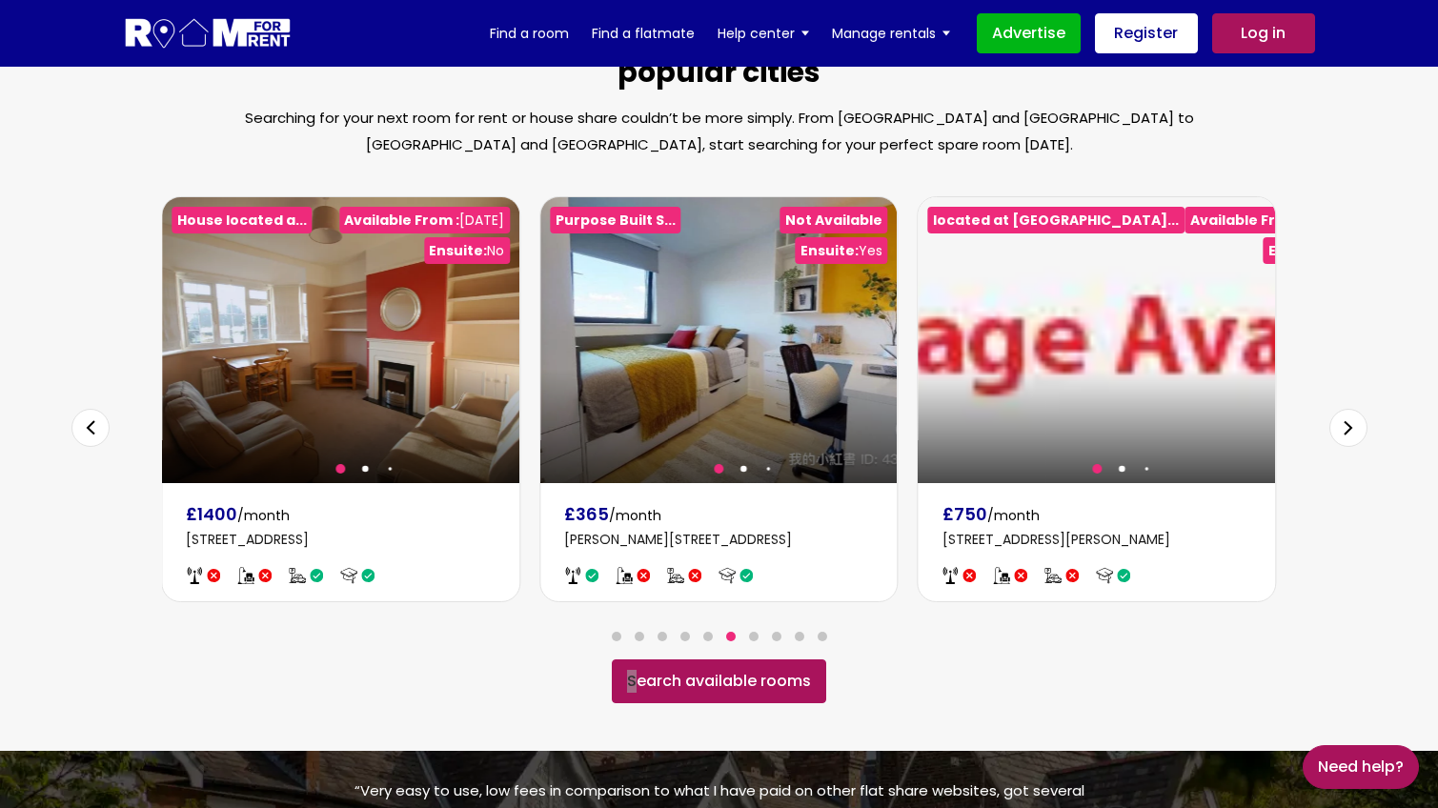
click at [783, 660] on link "Search available rooms" at bounding box center [719, 682] width 214 height 44
click at [681, 660] on link "Search available rooms" at bounding box center [719, 682] width 214 height 44
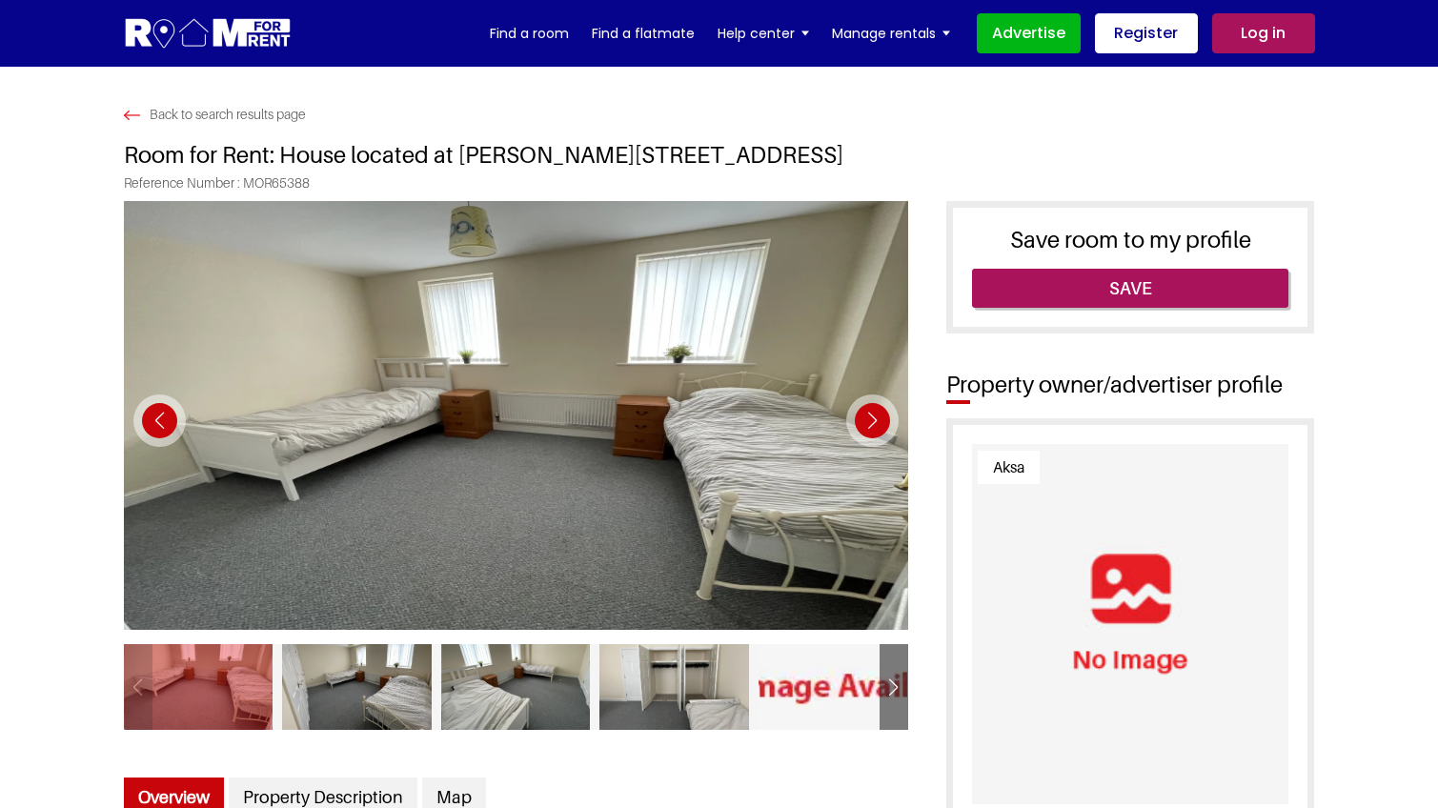
click at [874, 423] on div "Next slide" at bounding box center [872, 421] width 52 height 52
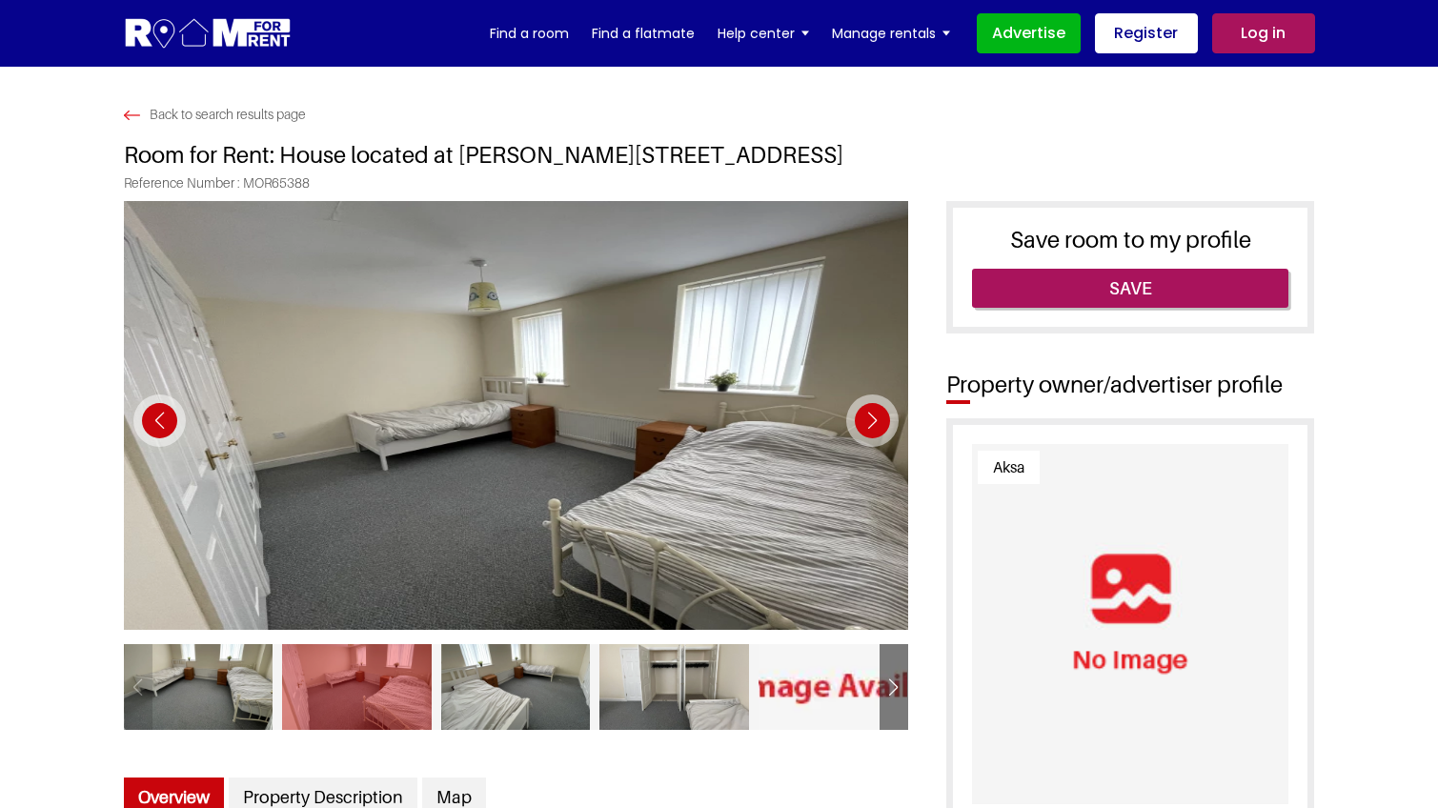
click at [874, 423] on div "Next slide" at bounding box center [872, 421] width 52 height 52
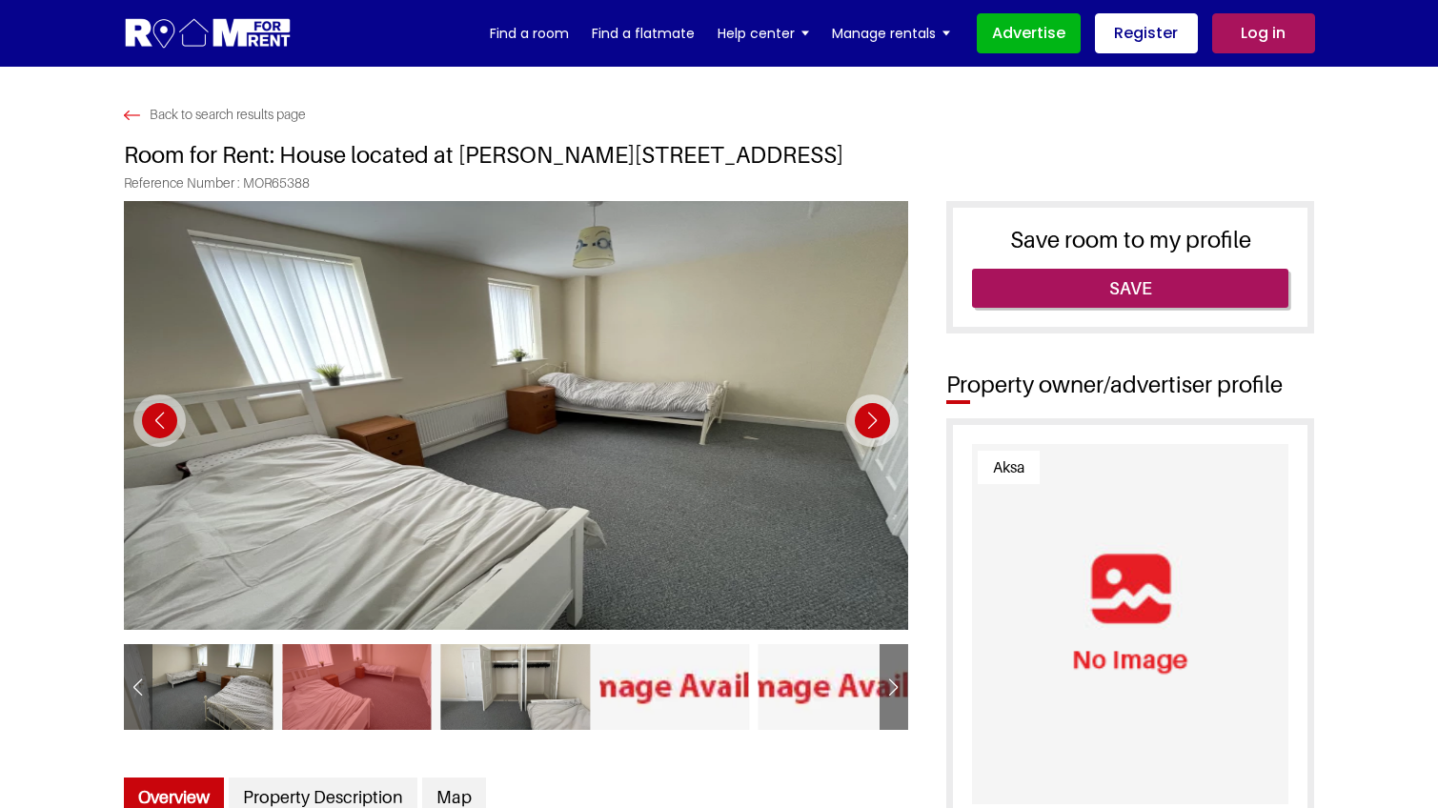
click at [874, 423] on div "Next slide" at bounding box center [872, 421] width 52 height 52
